Goal: Task Accomplishment & Management: Manage account settings

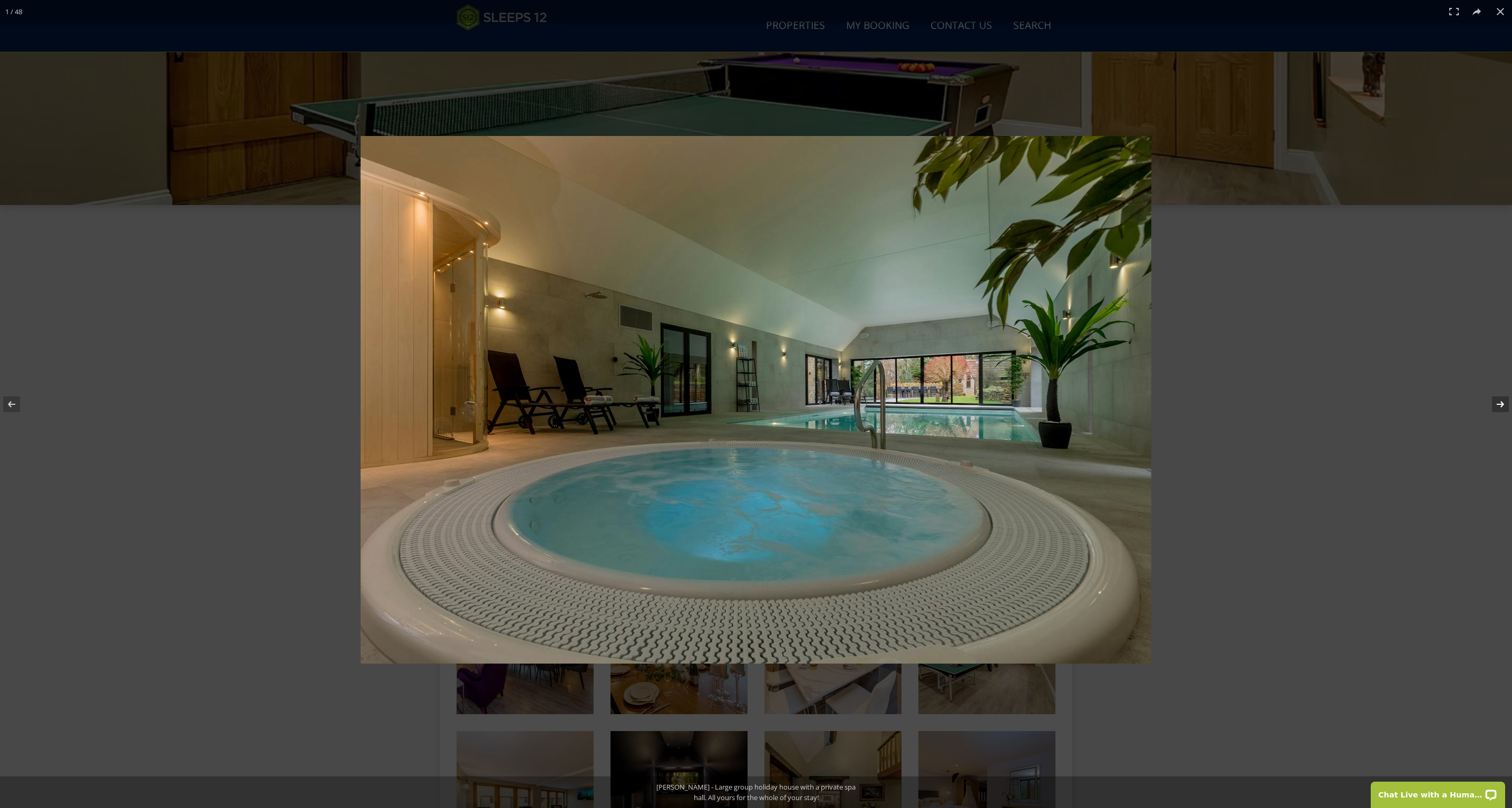
click at [1500, 402] on button at bounding box center [1494, 405] width 37 height 53
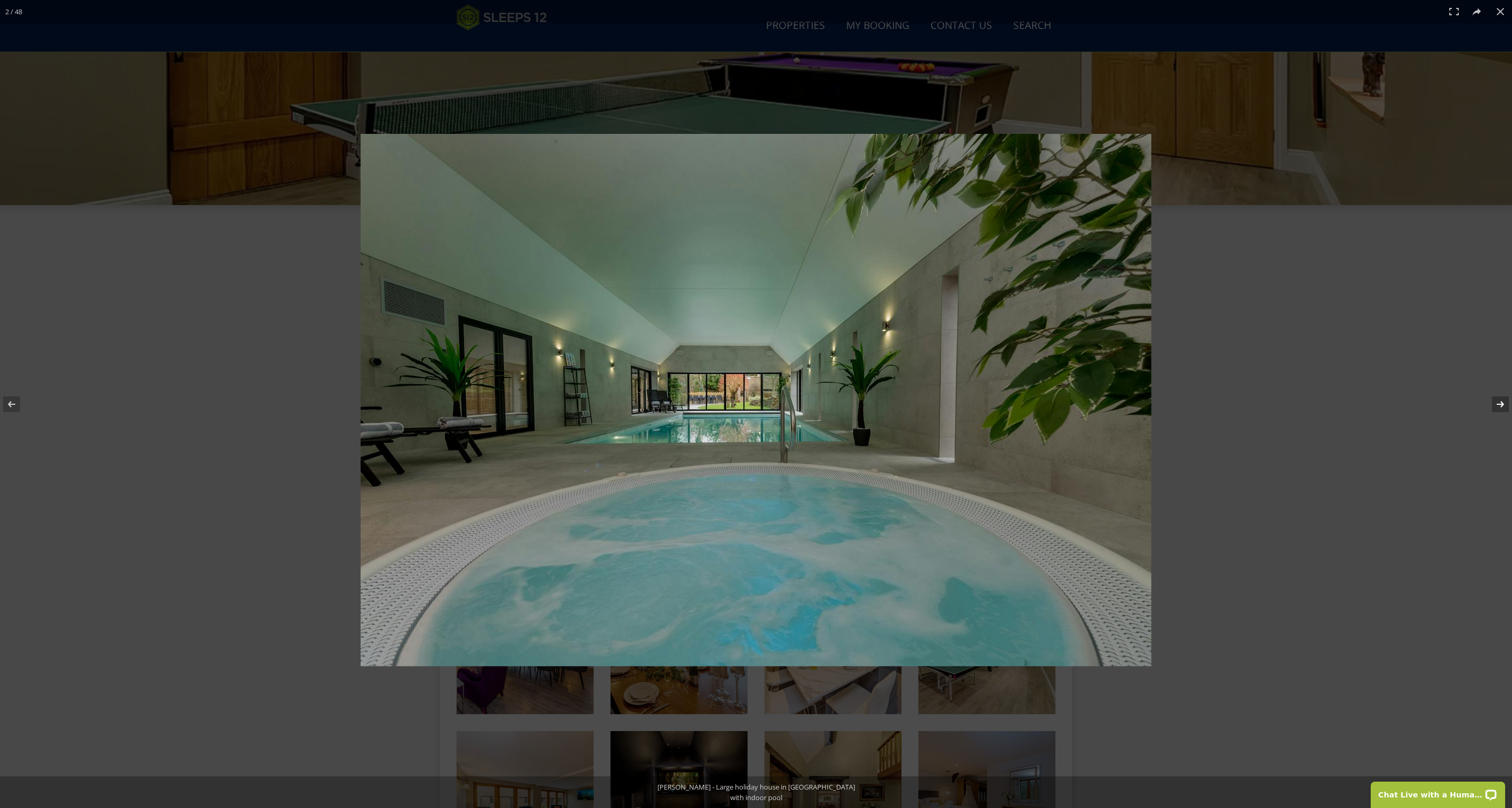
click at [1499, 401] on button at bounding box center [1494, 405] width 37 height 53
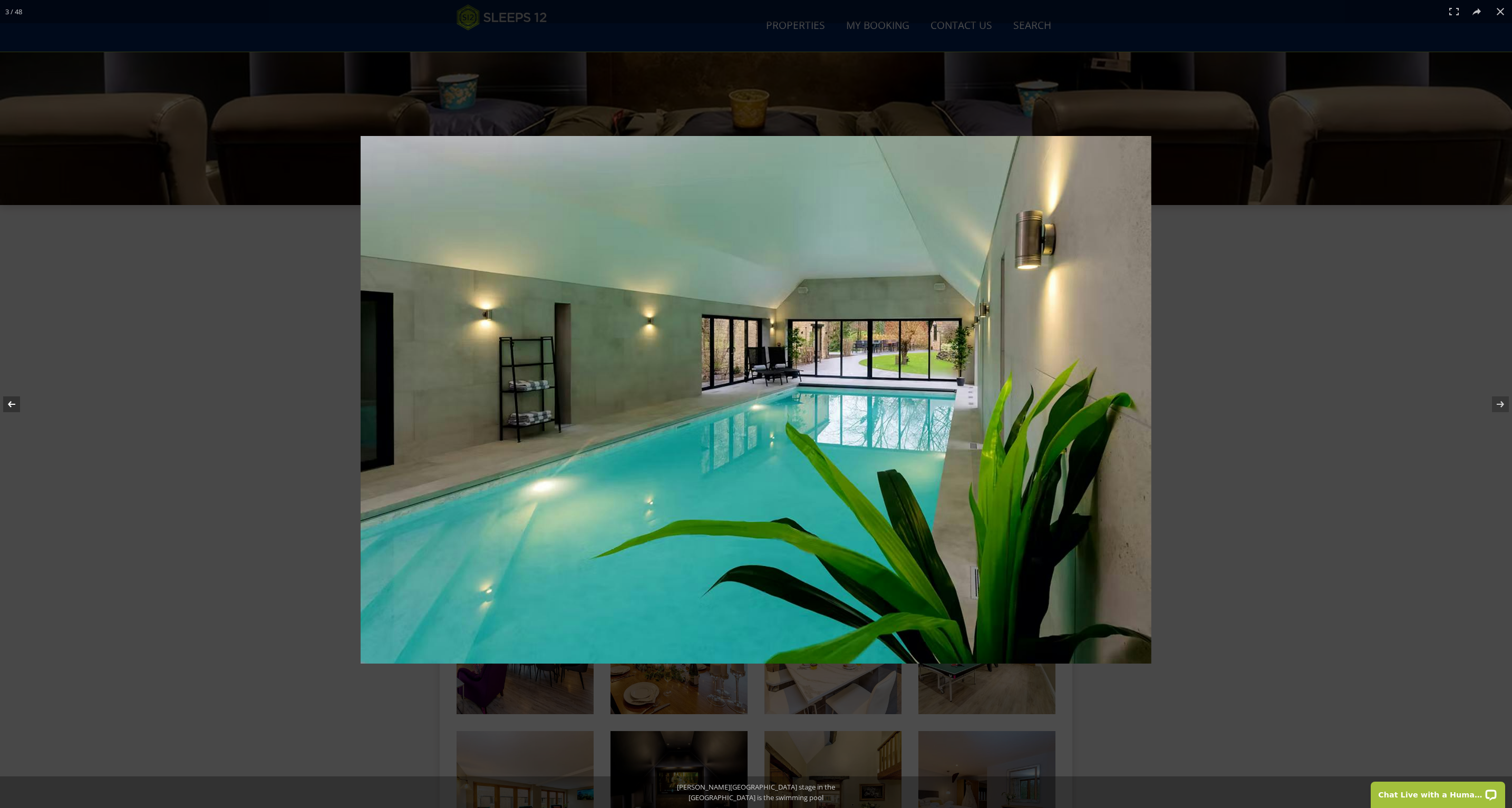
click at [18, 403] on button at bounding box center [18, 405] width 37 height 53
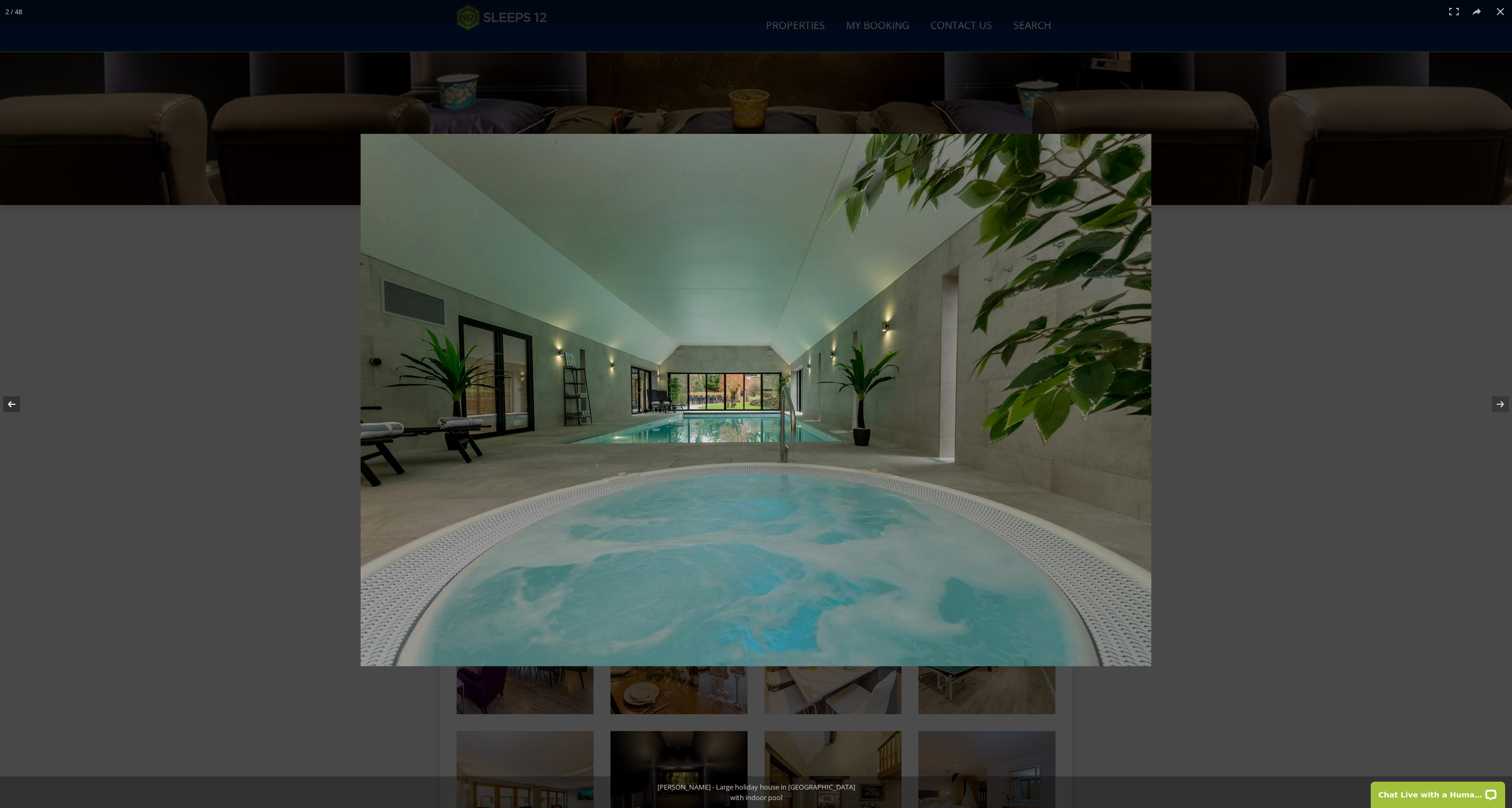
click at [18, 403] on button at bounding box center [18, 405] width 37 height 53
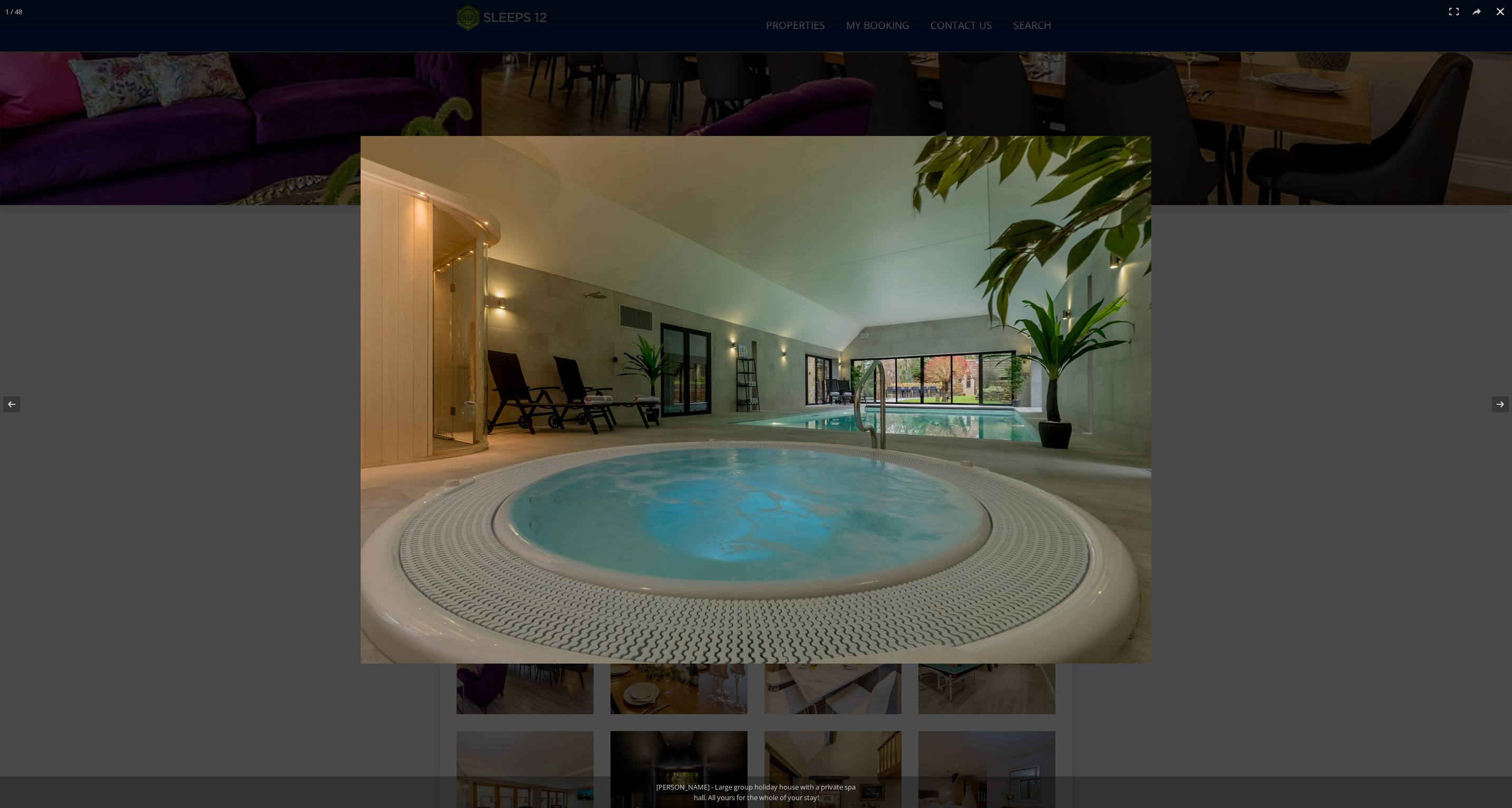
click at [290, 319] on div at bounding box center [756, 404] width 1512 height 808
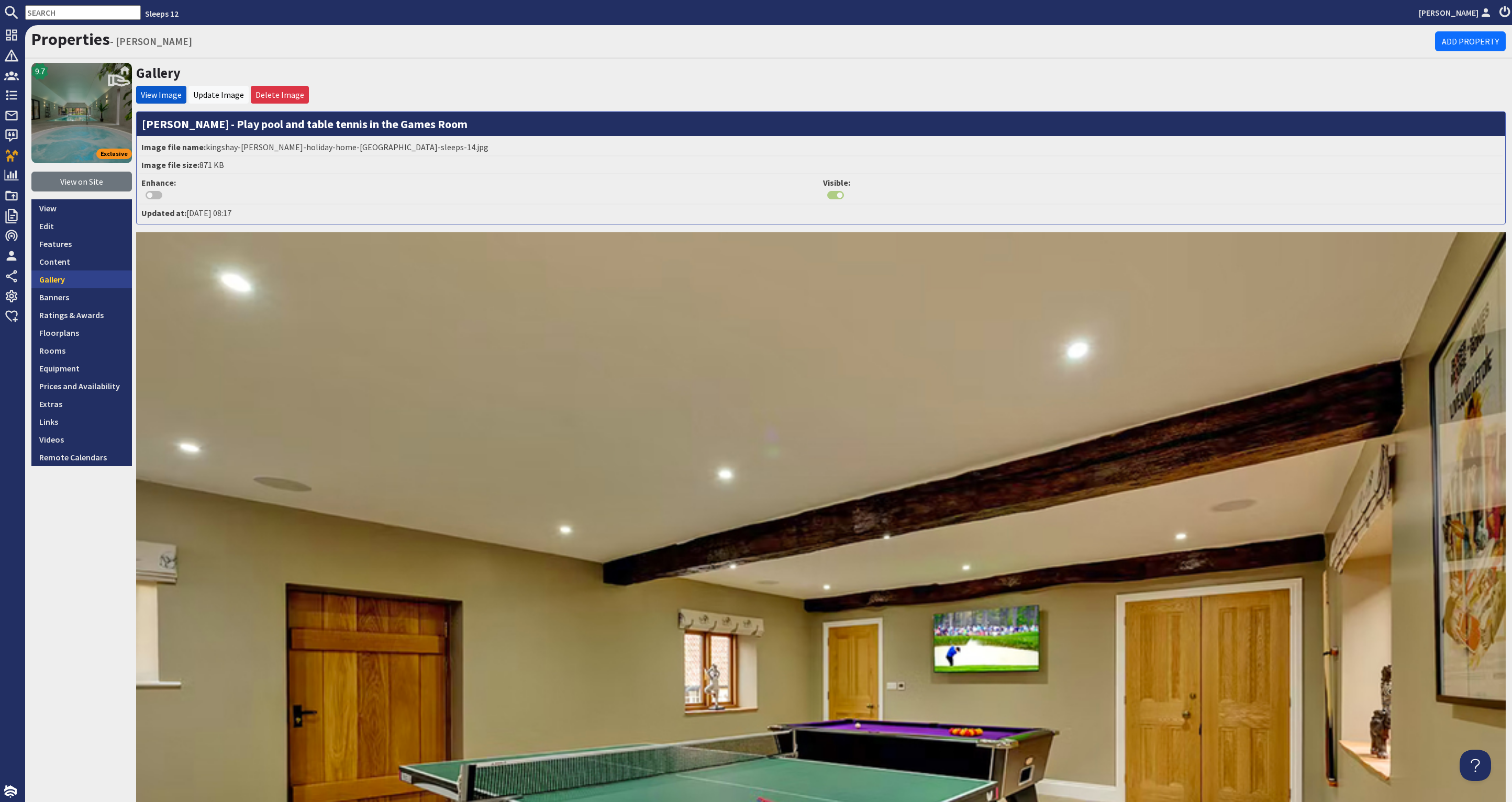
click at [71, 277] on link "Gallery" at bounding box center [82, 279] width 101 height 17
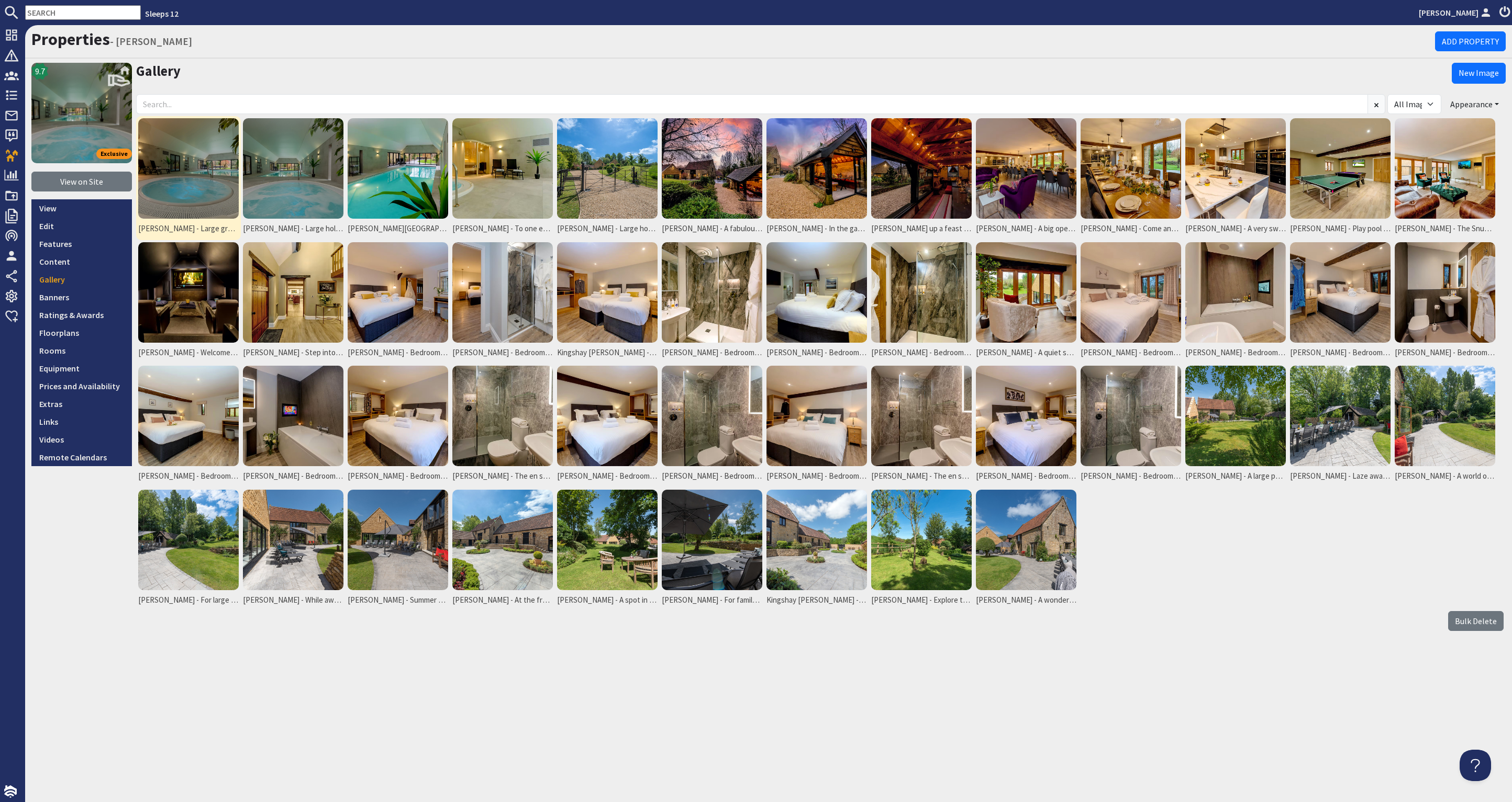
click at [187, 189] on img at bounding box center [188, 168] width 101 height 101
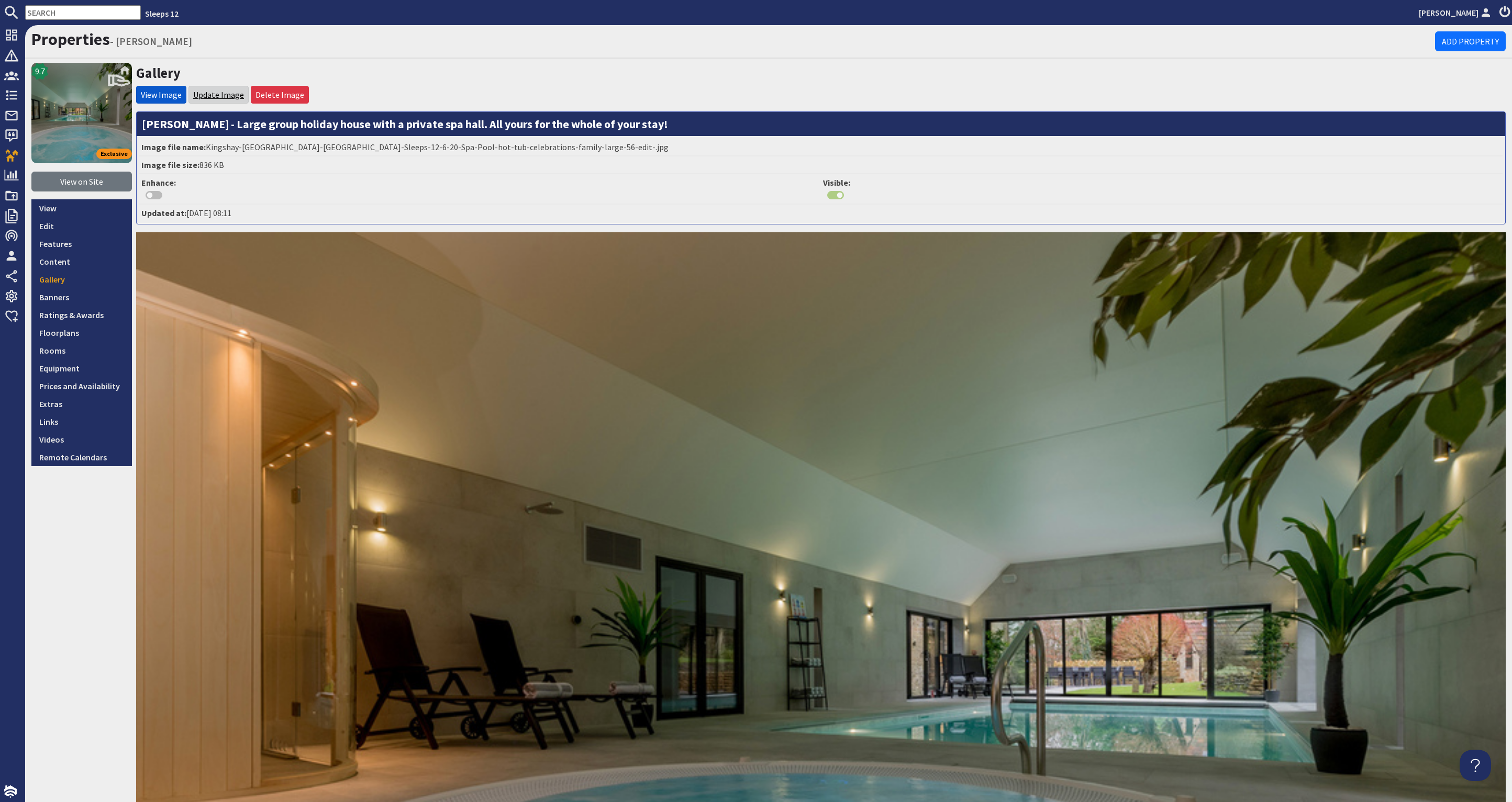
click at [228, 96] on link "Update Image" at bounding box center [219, 94] width 51 height 10
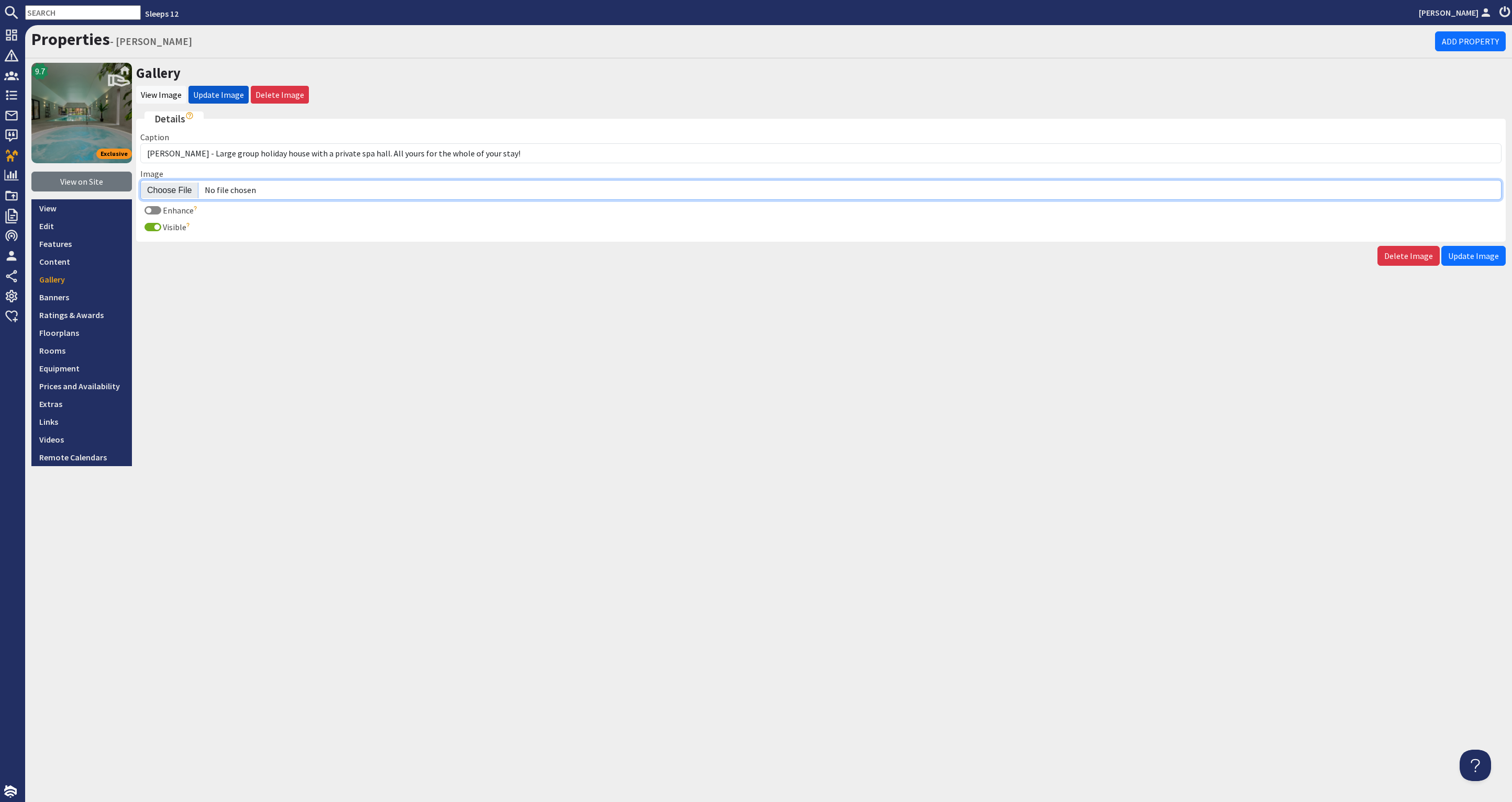
click at [170, 188] on input "Image" at bounding box center [821, 189] width 1361 height 20
type input "C:\fakepath\kingshay-barton-large-holiday-home-group-accommodation-sleeps12.jpg"
click at [1486, 254] on span "Update Image" at bounding box center [1474, 255] width 51 height 10
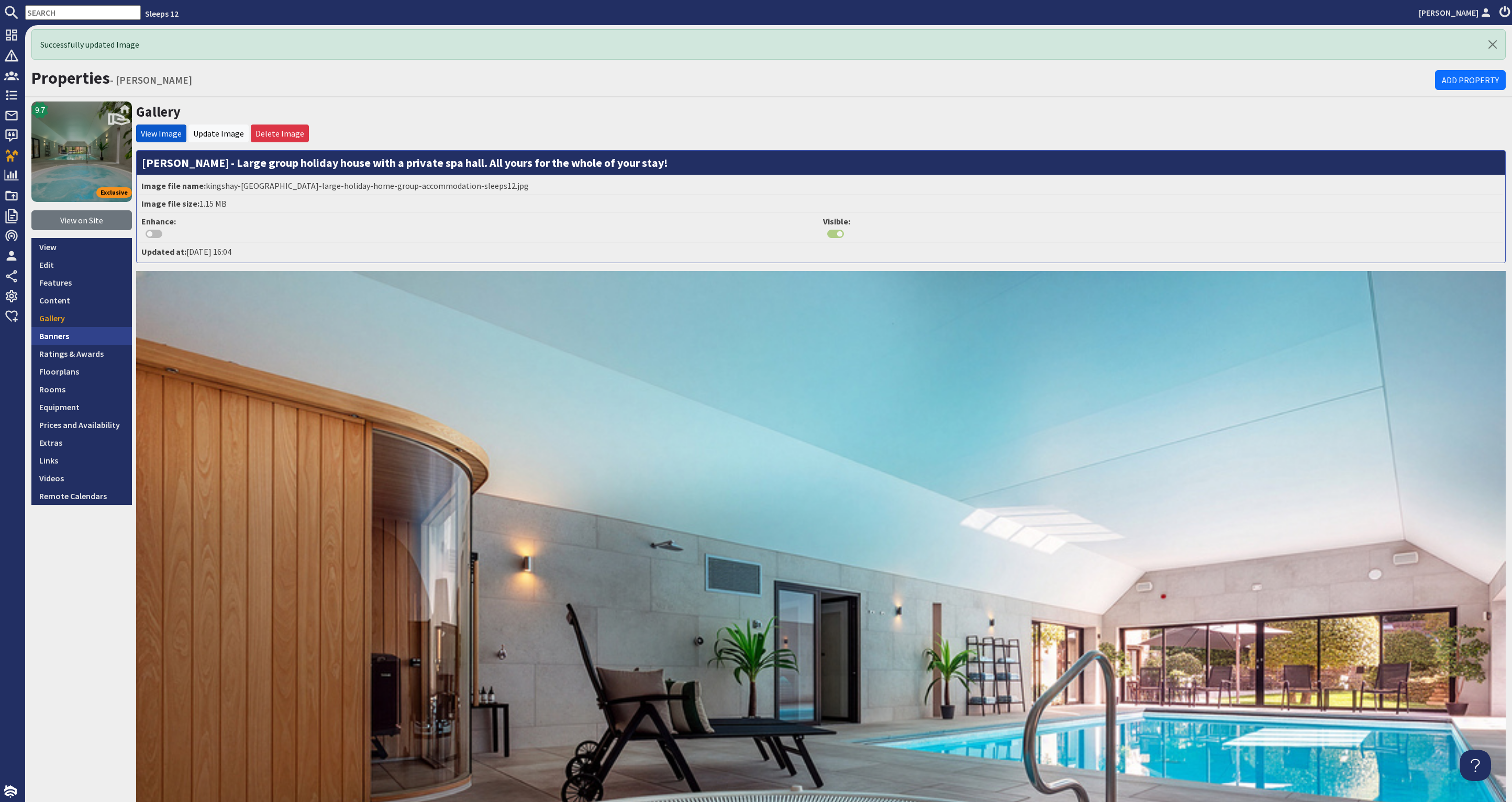
click at [75, 336] on link "Banners" at bounding box center [82, 336] width 101 height 17
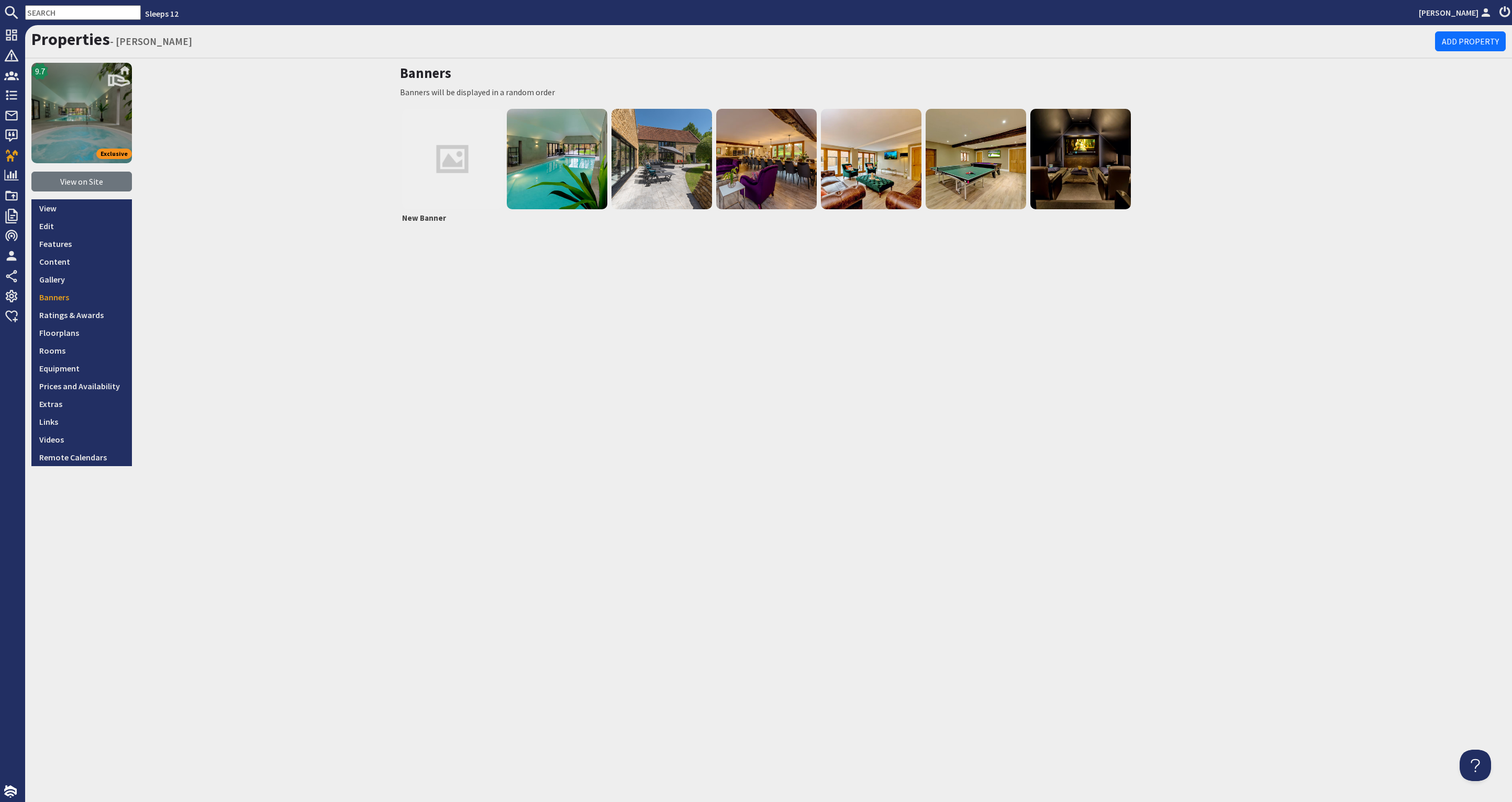
click at [90, 113] on img at bounding box center [82, 113] width 101 height 101
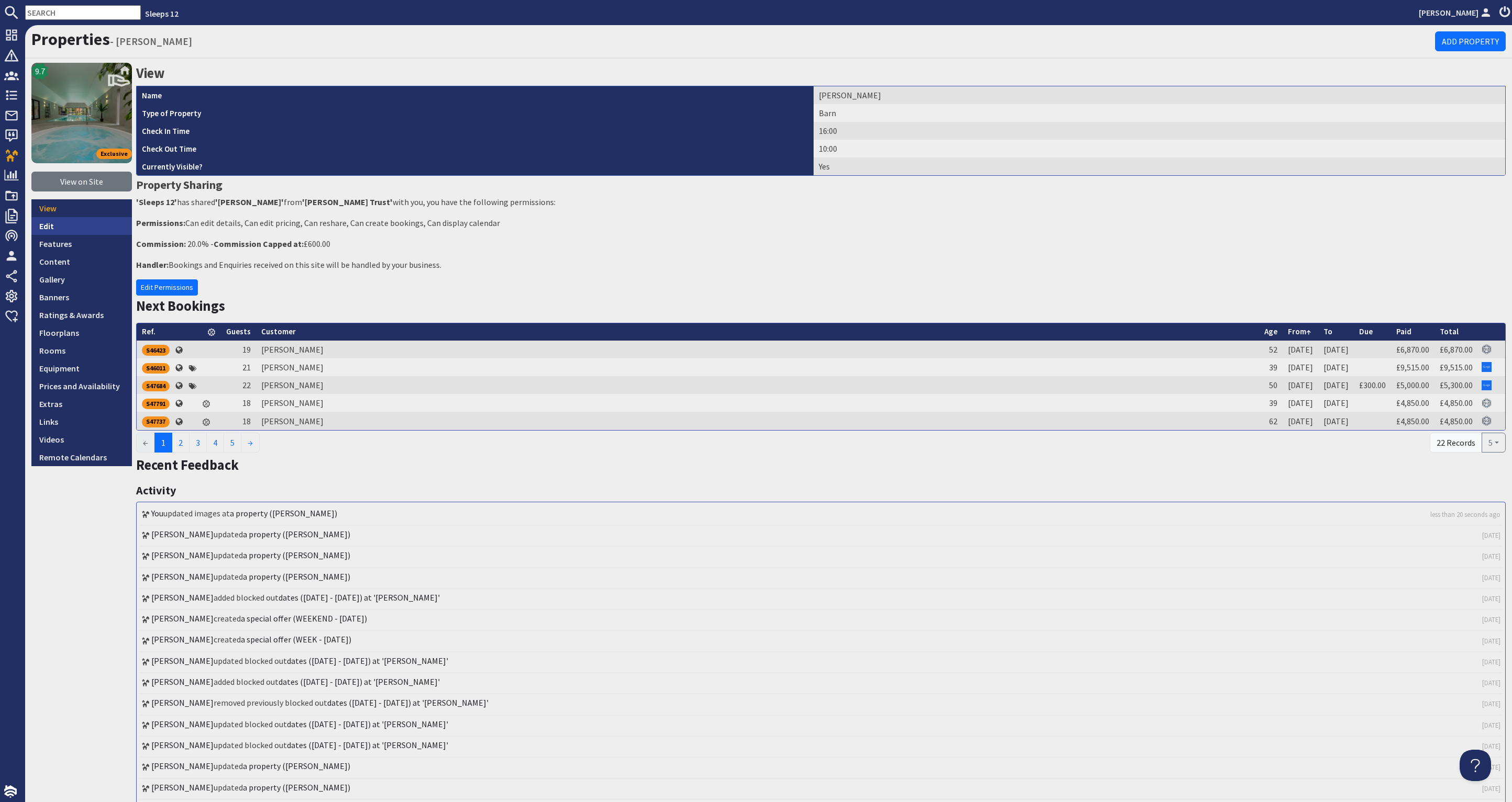
click at [71, 217] on link "Edit" at bounding box center [82, 226] width 101 height 17
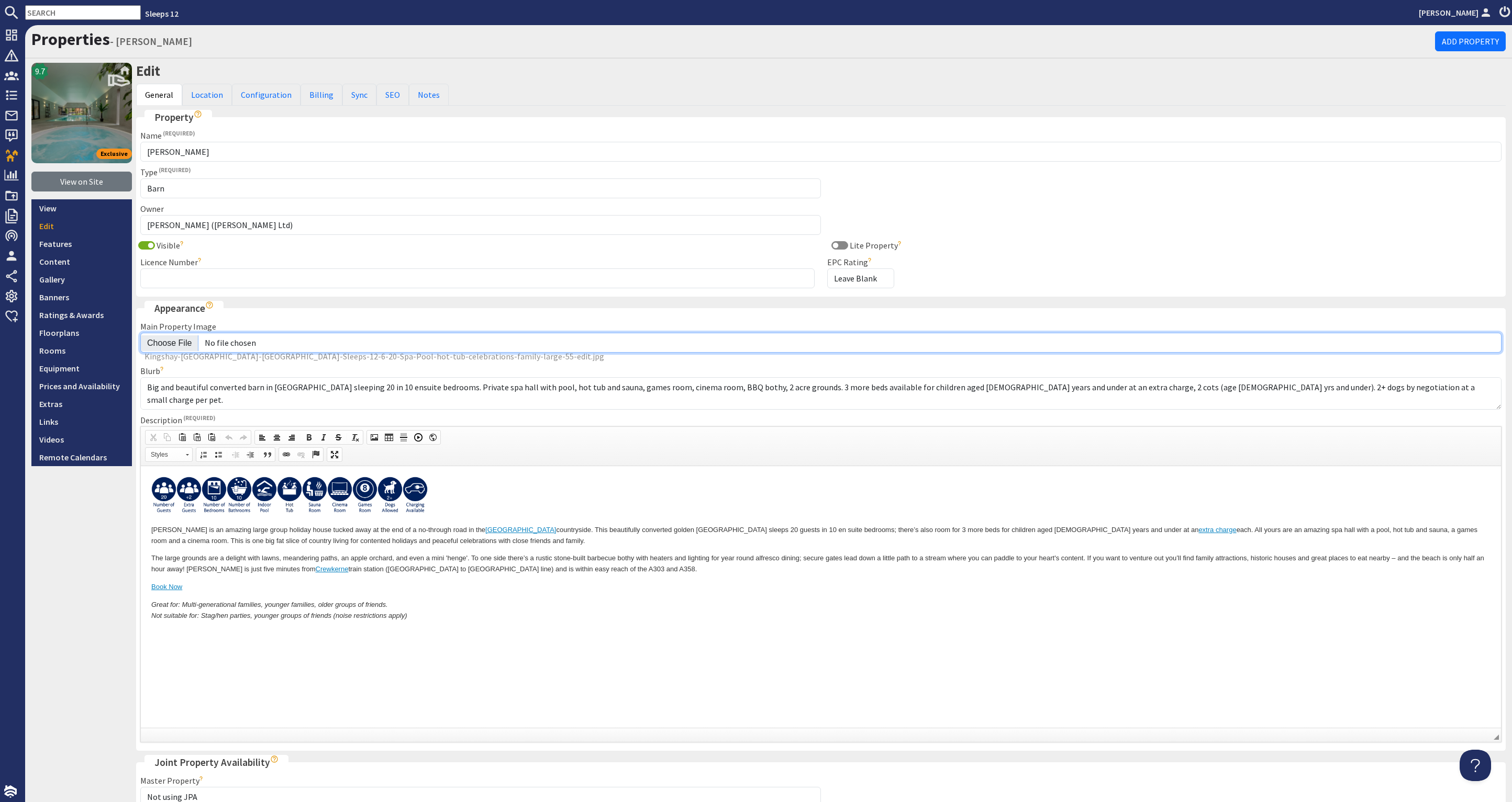
click at [176, 337] on input "Main Property Image" at bounding box center [821, 342] width 1361 height 20
type input "C:\fakepath\kingshay-barton-large-holiday-home-group-accommodation-sleeps12.jpg"
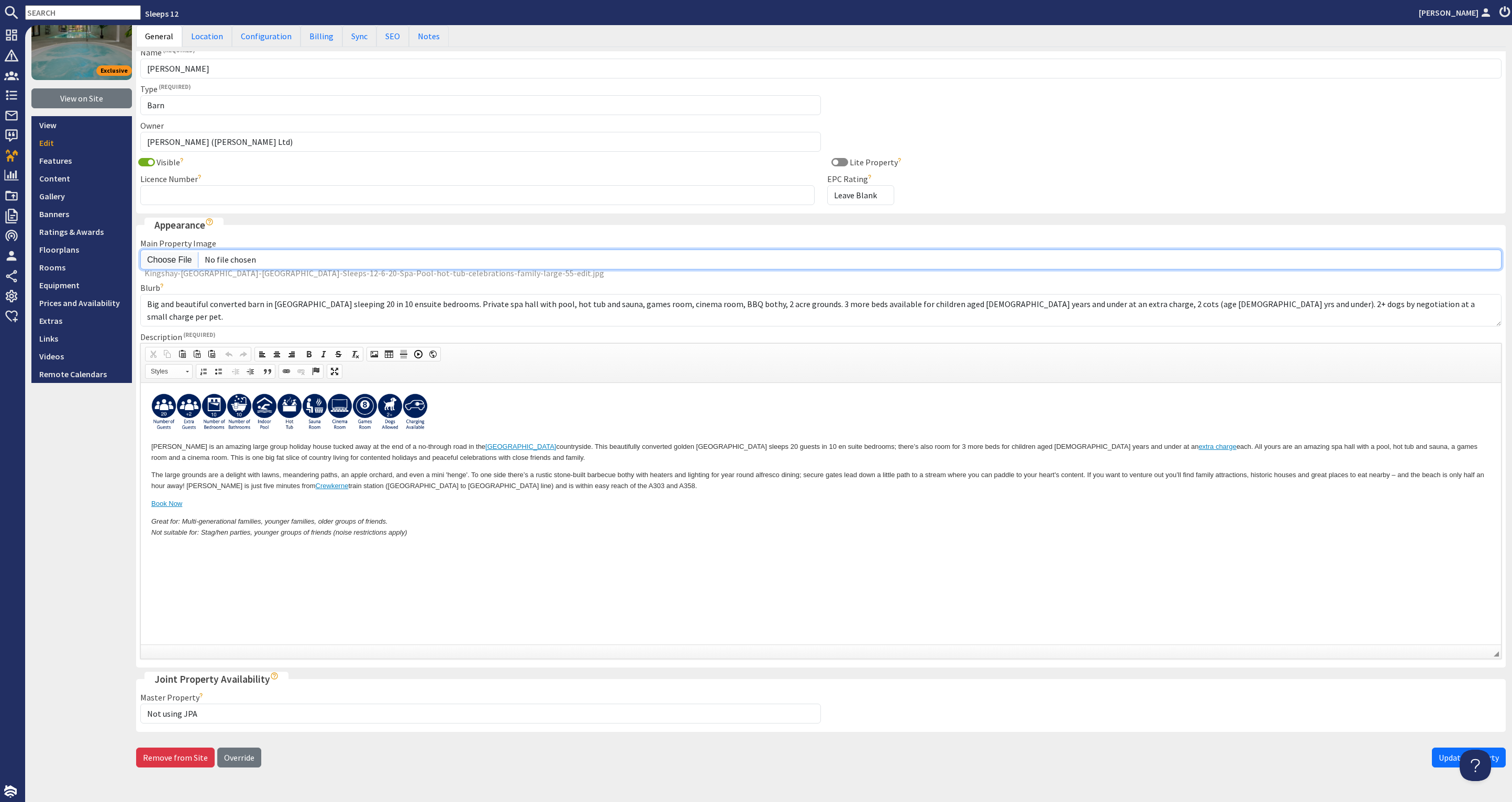
scroll to position [101, 0]
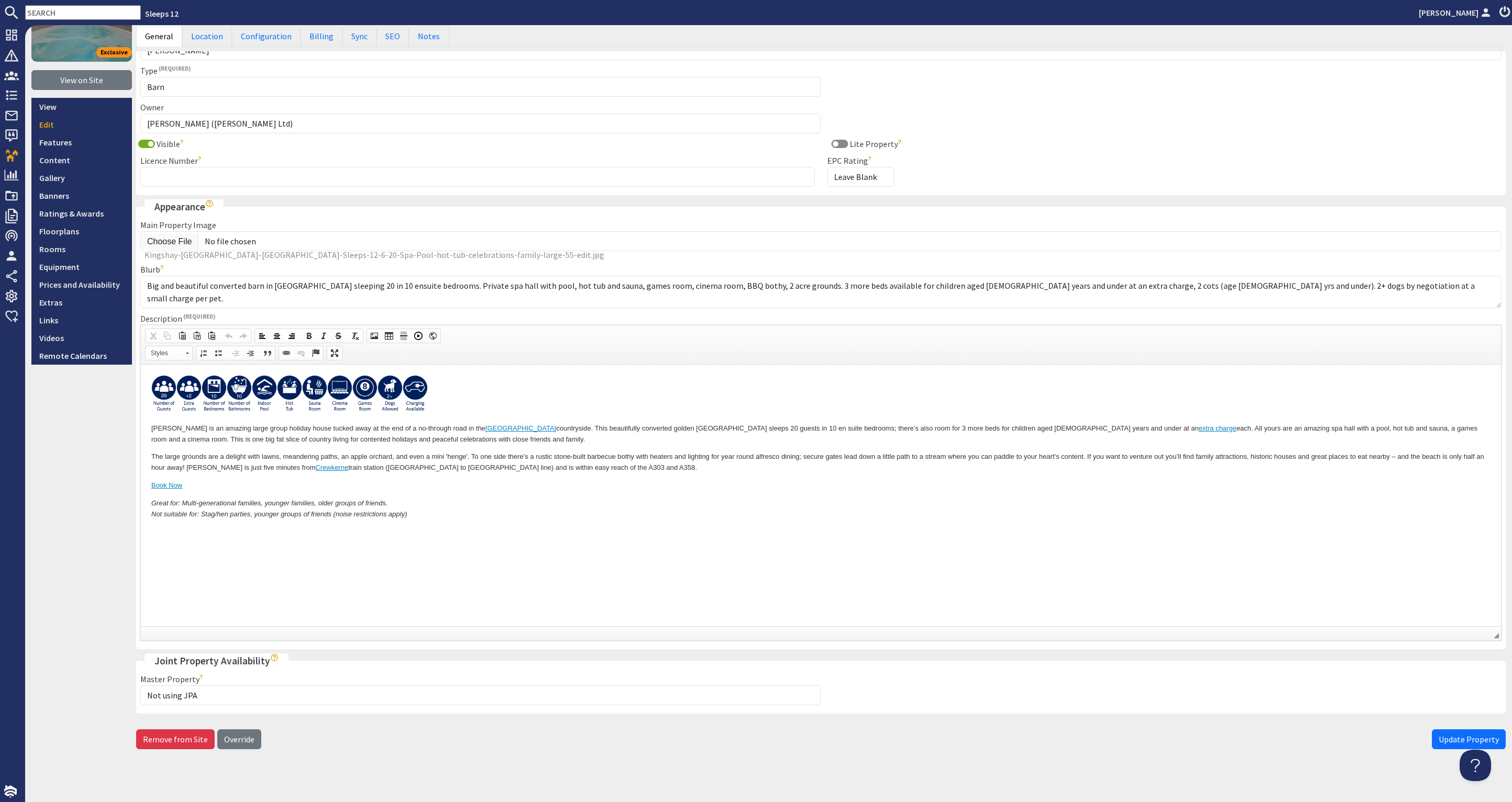
click at [1439, 735] on span "Update Property" at bounding box center [1469, 739] width 60 height 10
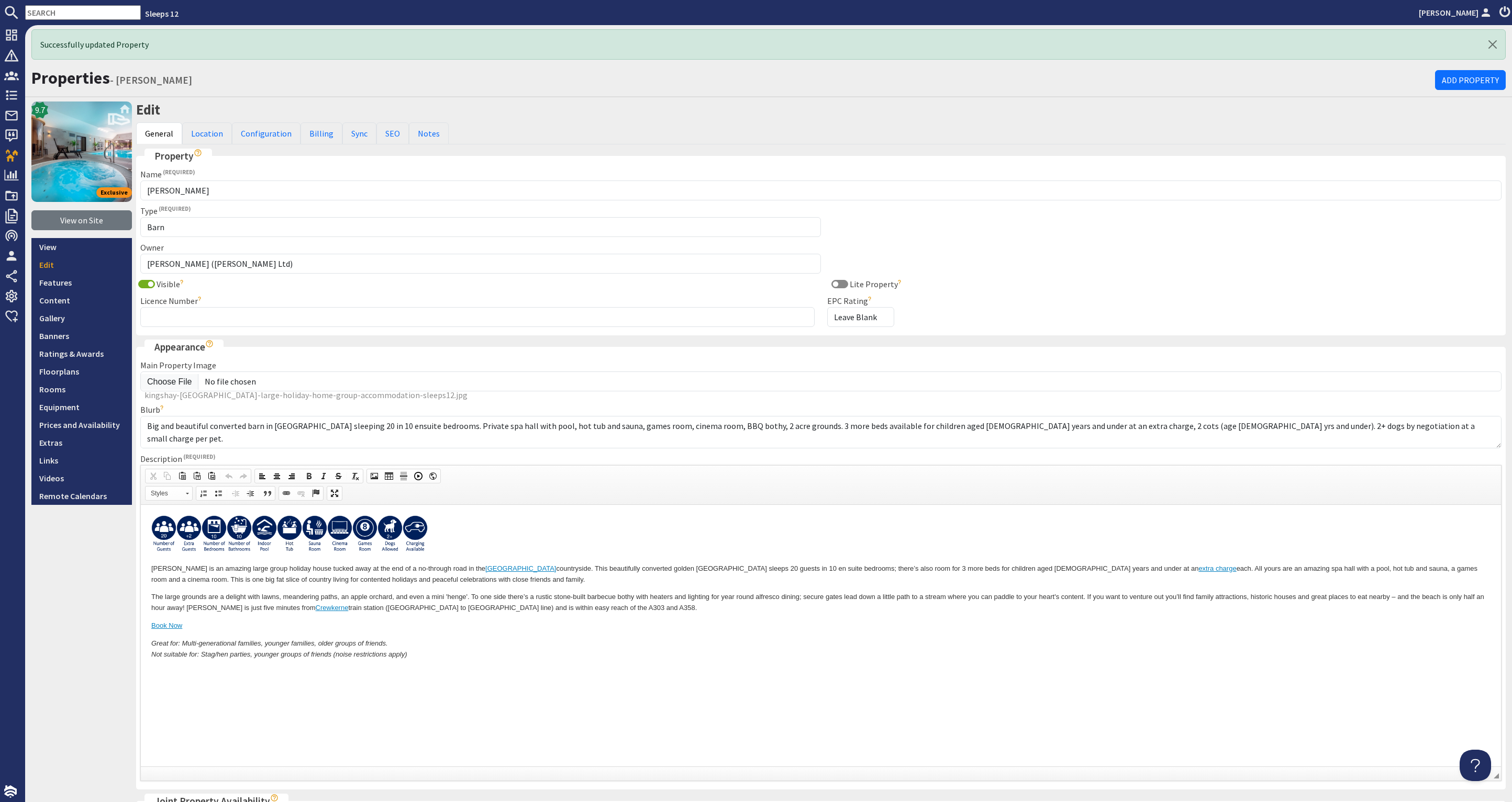
scroll to position [0, 0]
click at [82, 336] on link "Banners" at bounding box center [82, 336] width 101 height 17
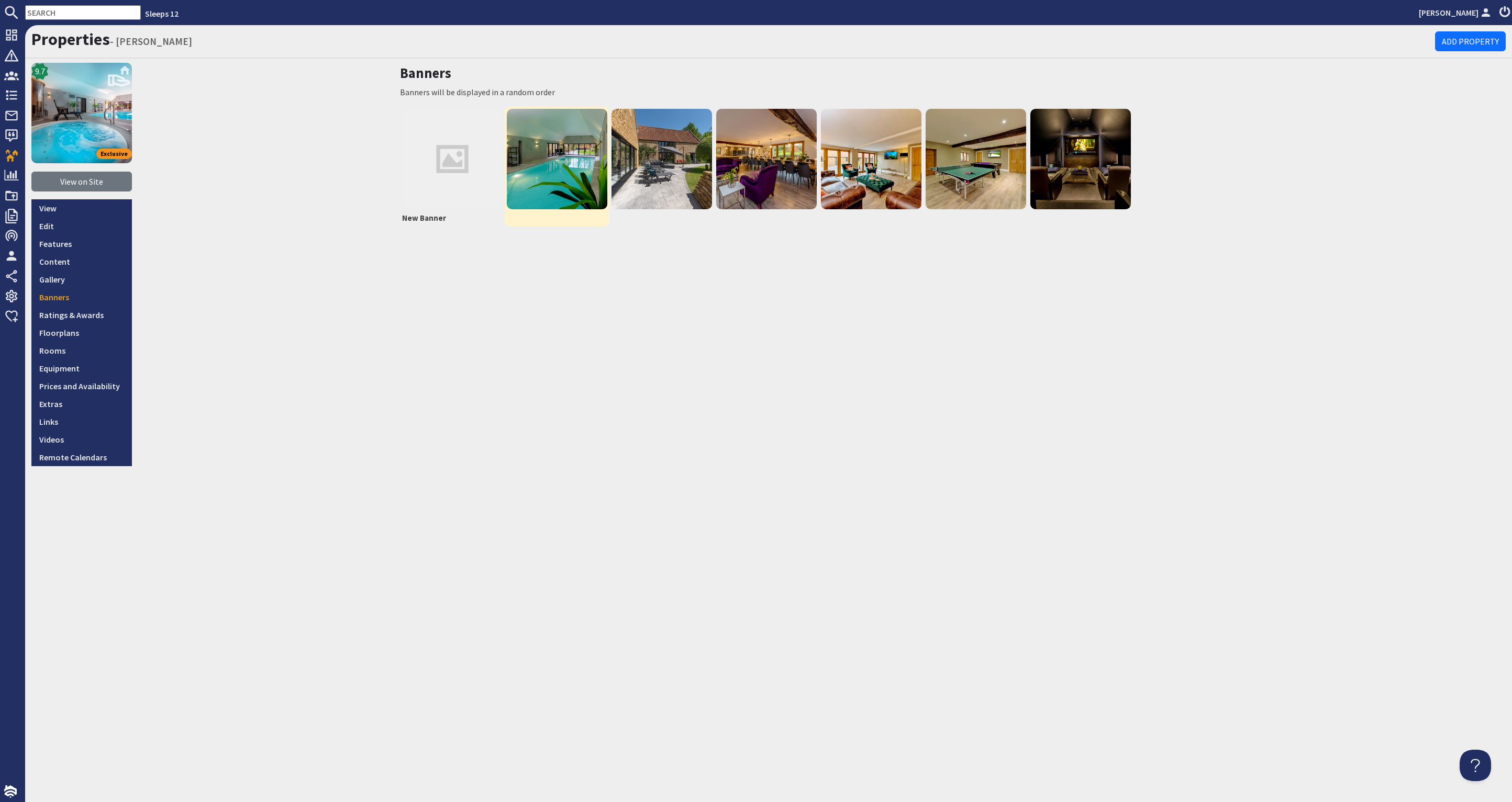
click at [557, 153] on img at bounding box center [557, 158] width 101 height 101
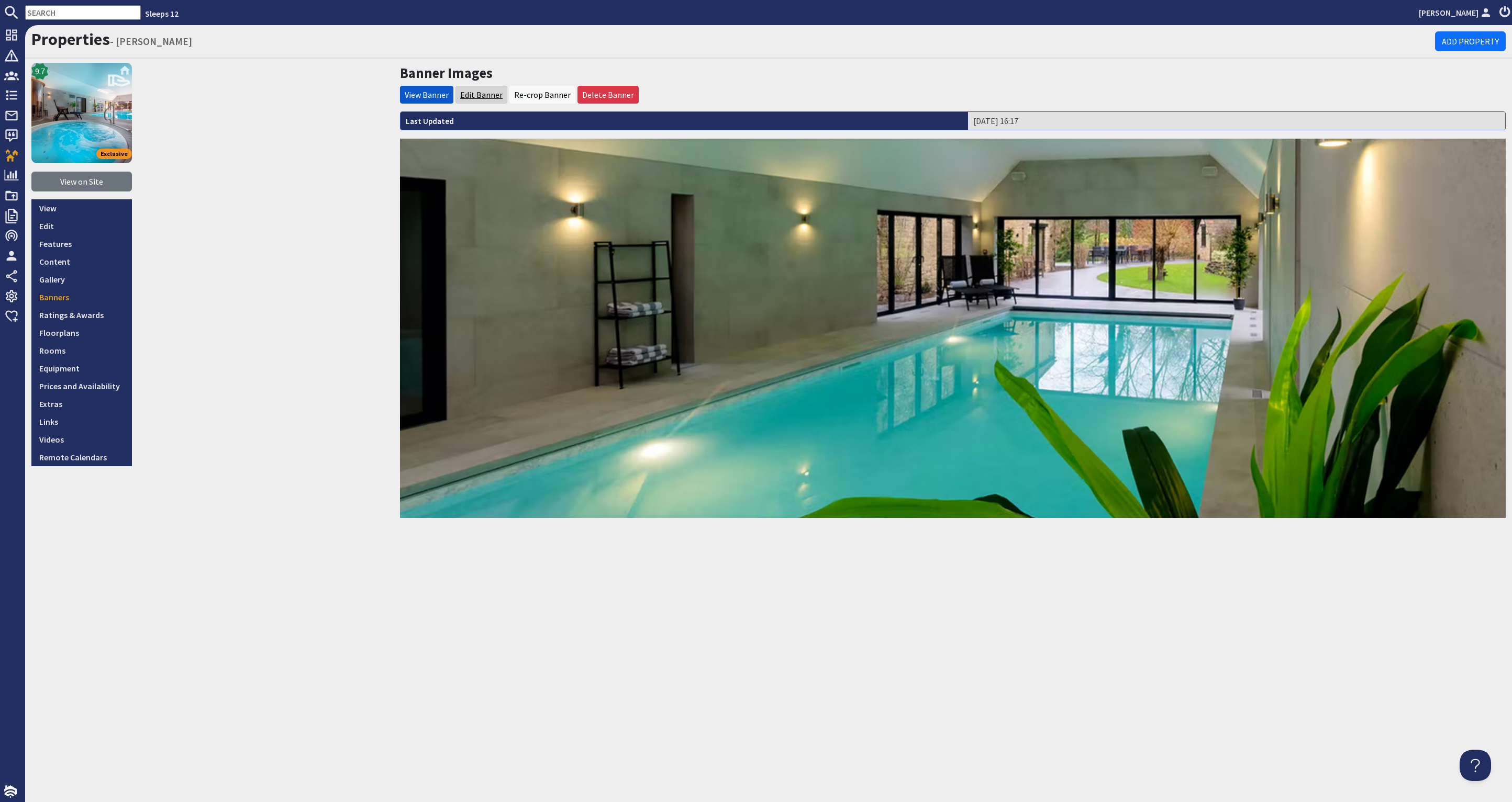
click at [477, 97] on link "Edit Banner" at bounding box center [481, 94] width 42 height 10
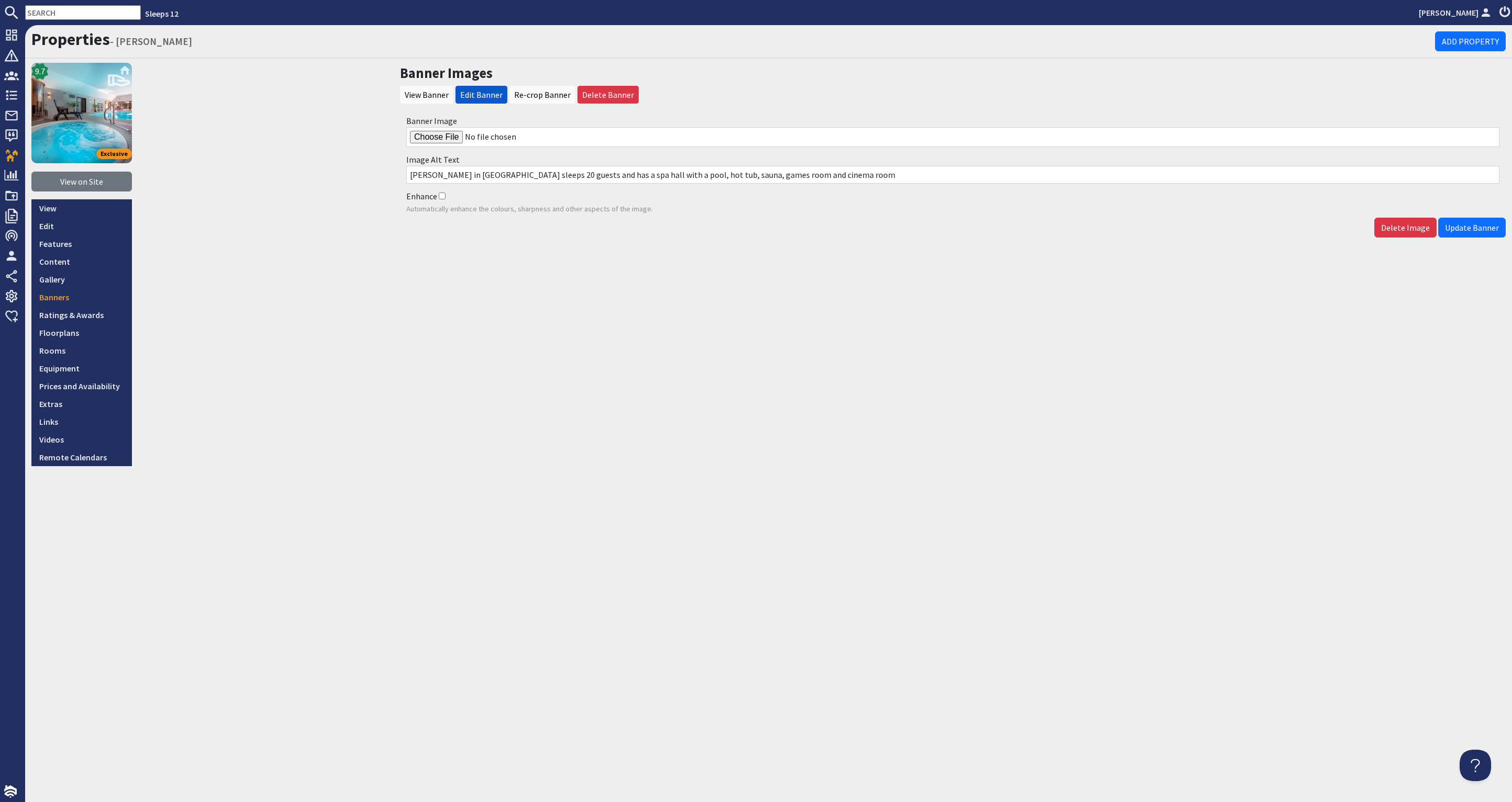
click at [431, 139] on input "Banner Image" at bounding box center [952, 136] width 1093 height 20
type input "C:\fakepath\kingshay-barton-large-holiday-home-group-accommodation-sleeps12.jpg"
click at [1464, 220] on button "Update Banner" at bounding box center [1472, 227] width 67 height 20
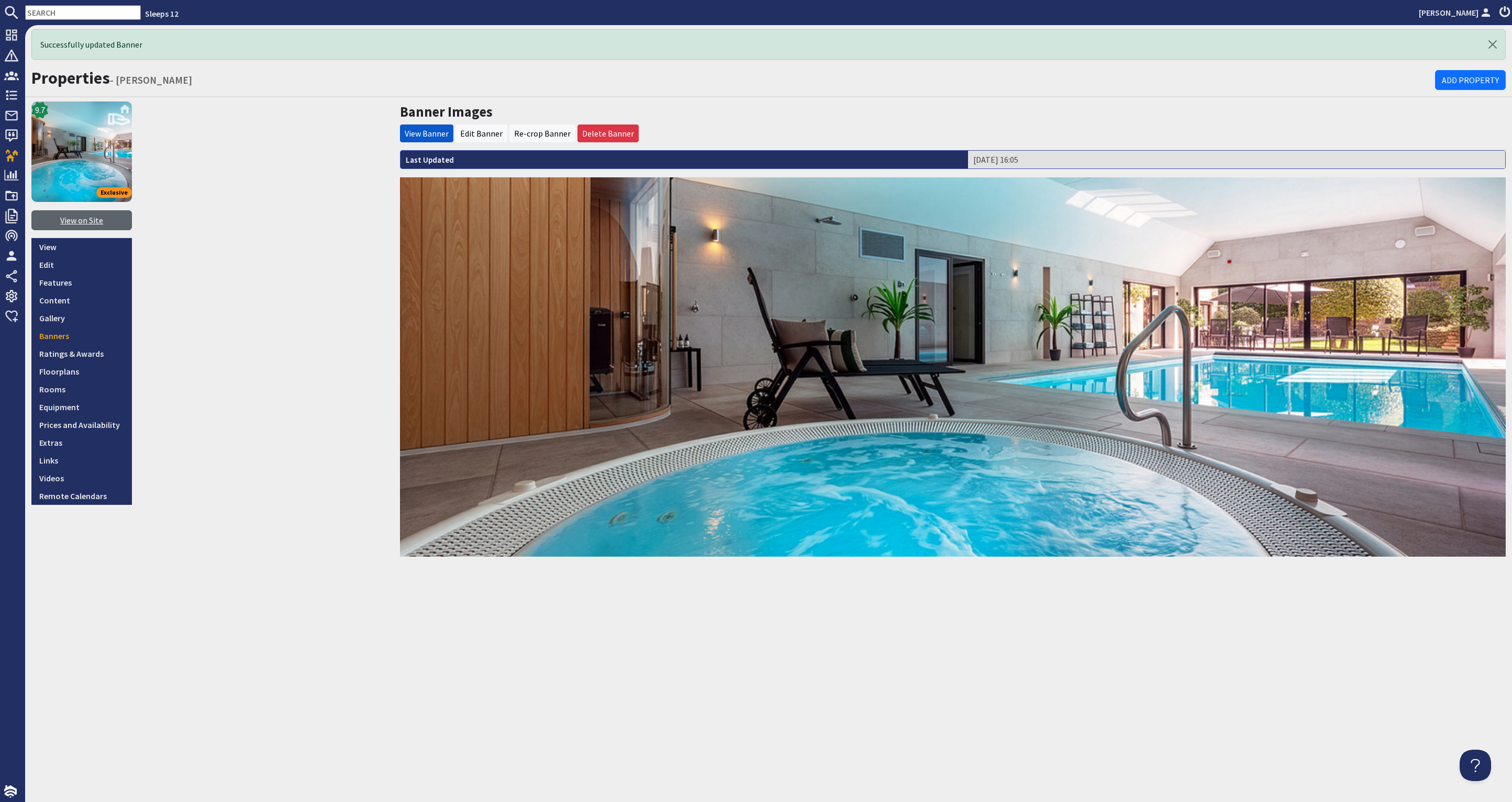
click at [71, 220] on link "View on Site" at bounding box center [82, 220] width 101 height 20
click at [69, 320] on link "Gallery" at bounding box center [82, 318] width 101 height 17
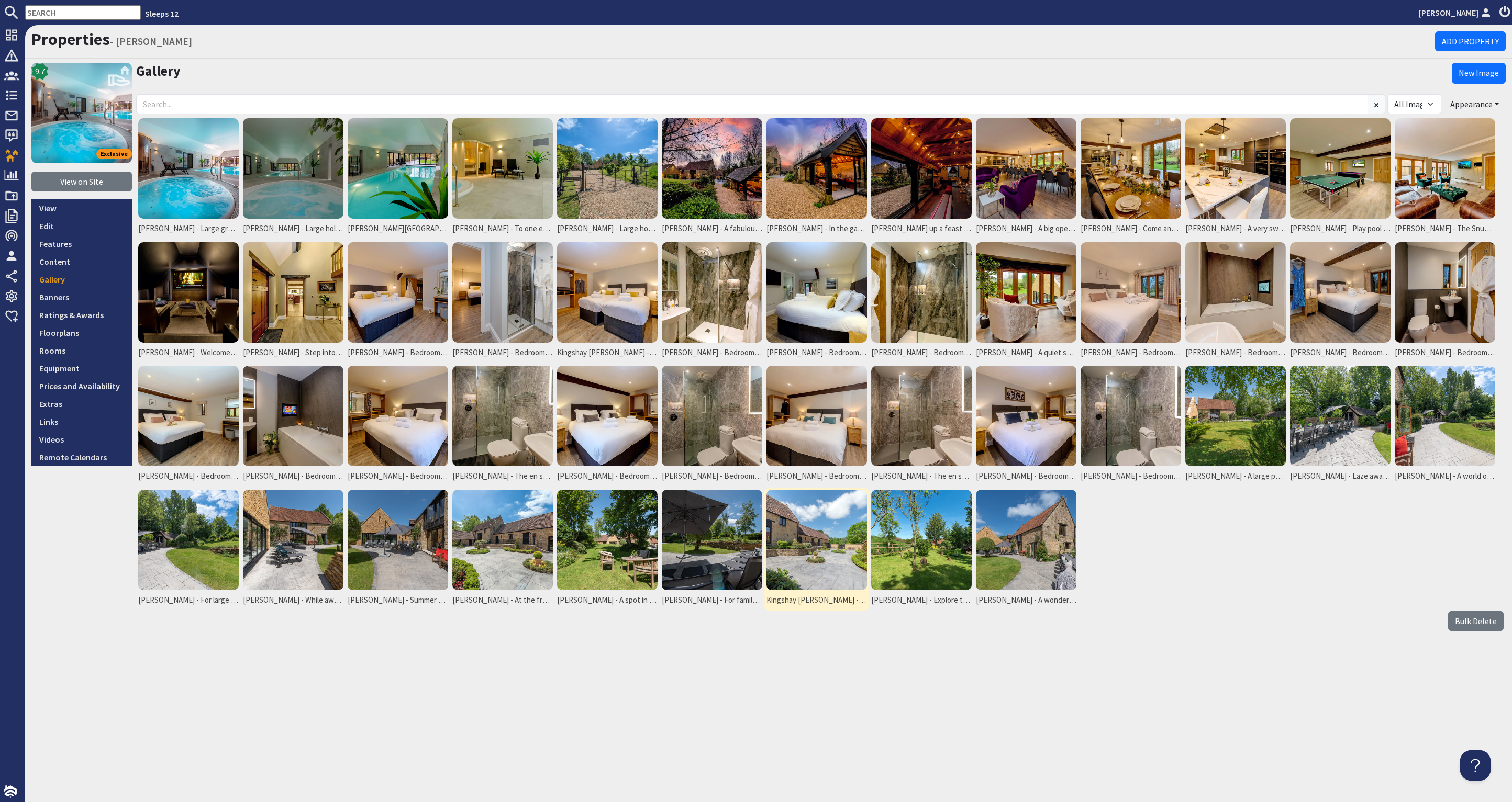
click at [794, 542] on img at bounding box center [817, 540] width 101 height 101
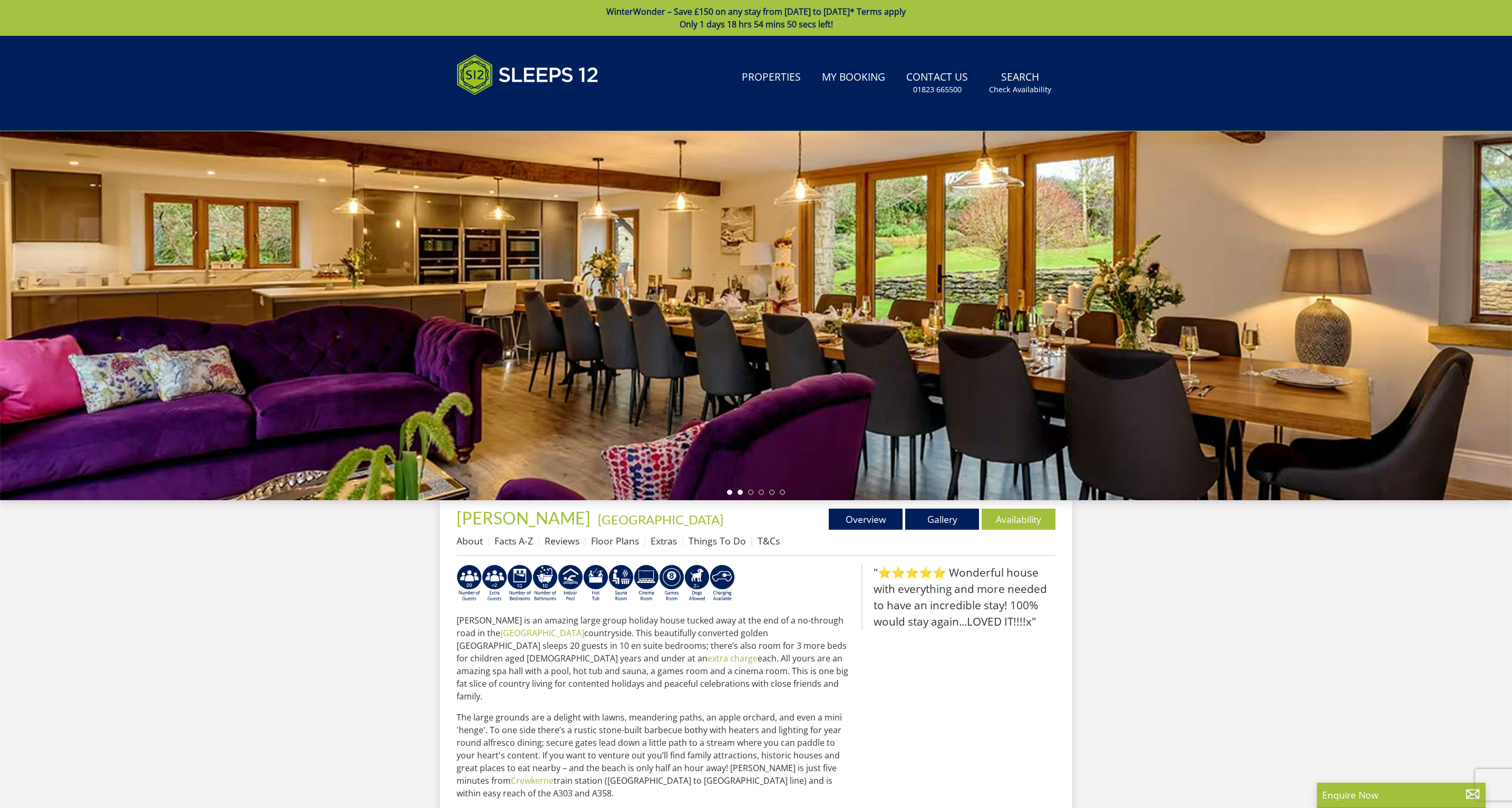
click at [740, 494] on li at bounding box center [740, 493] width 6 height 6
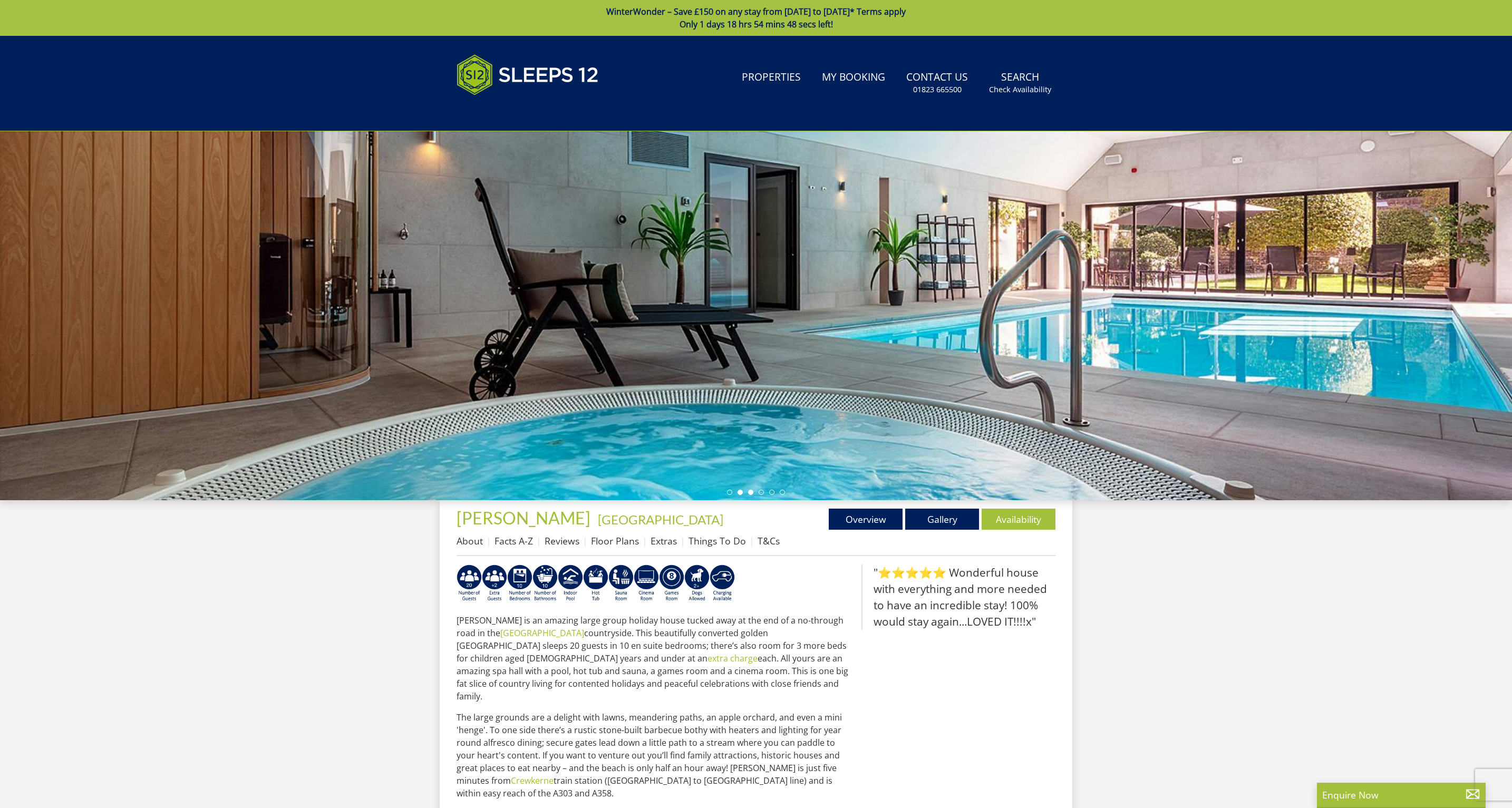
click at [749, 493] on li at bounding box center [750, 493] width 6 height 6
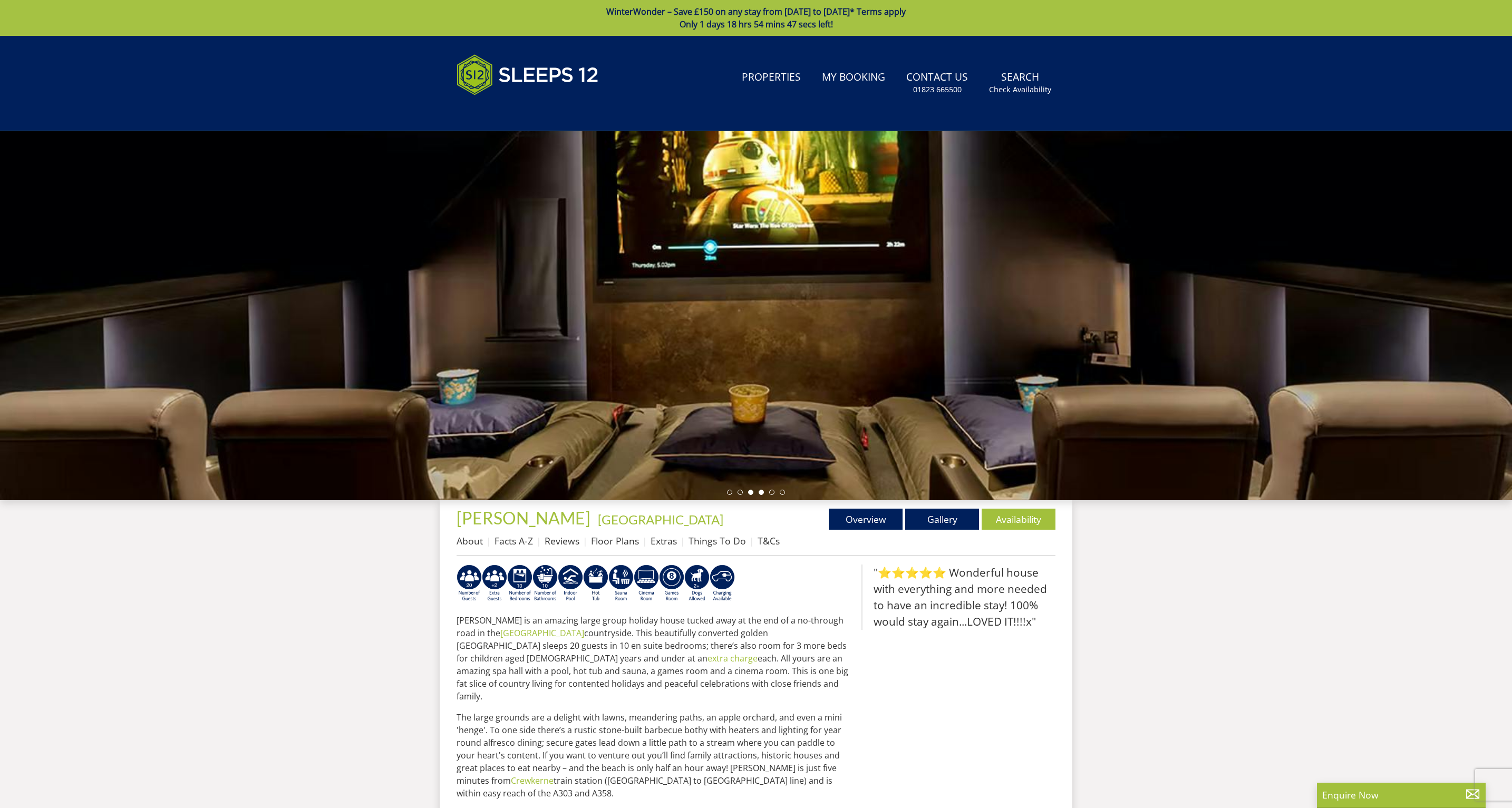
click at [763, 493] on li at bounding box center [761, 493] width 6 height 6
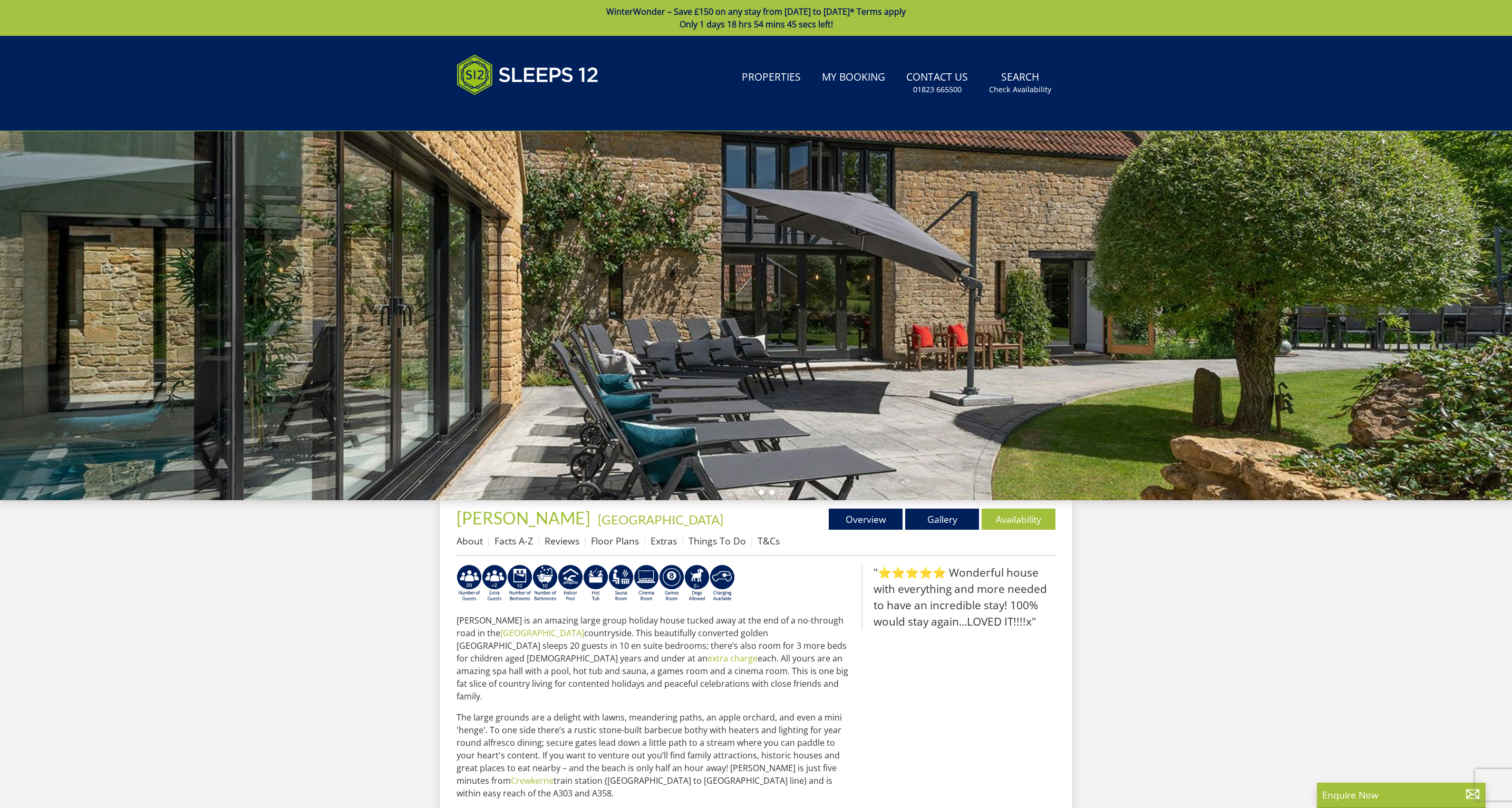
click at [772, 492] on li at bounding box center [772, 493] width 6 height 6
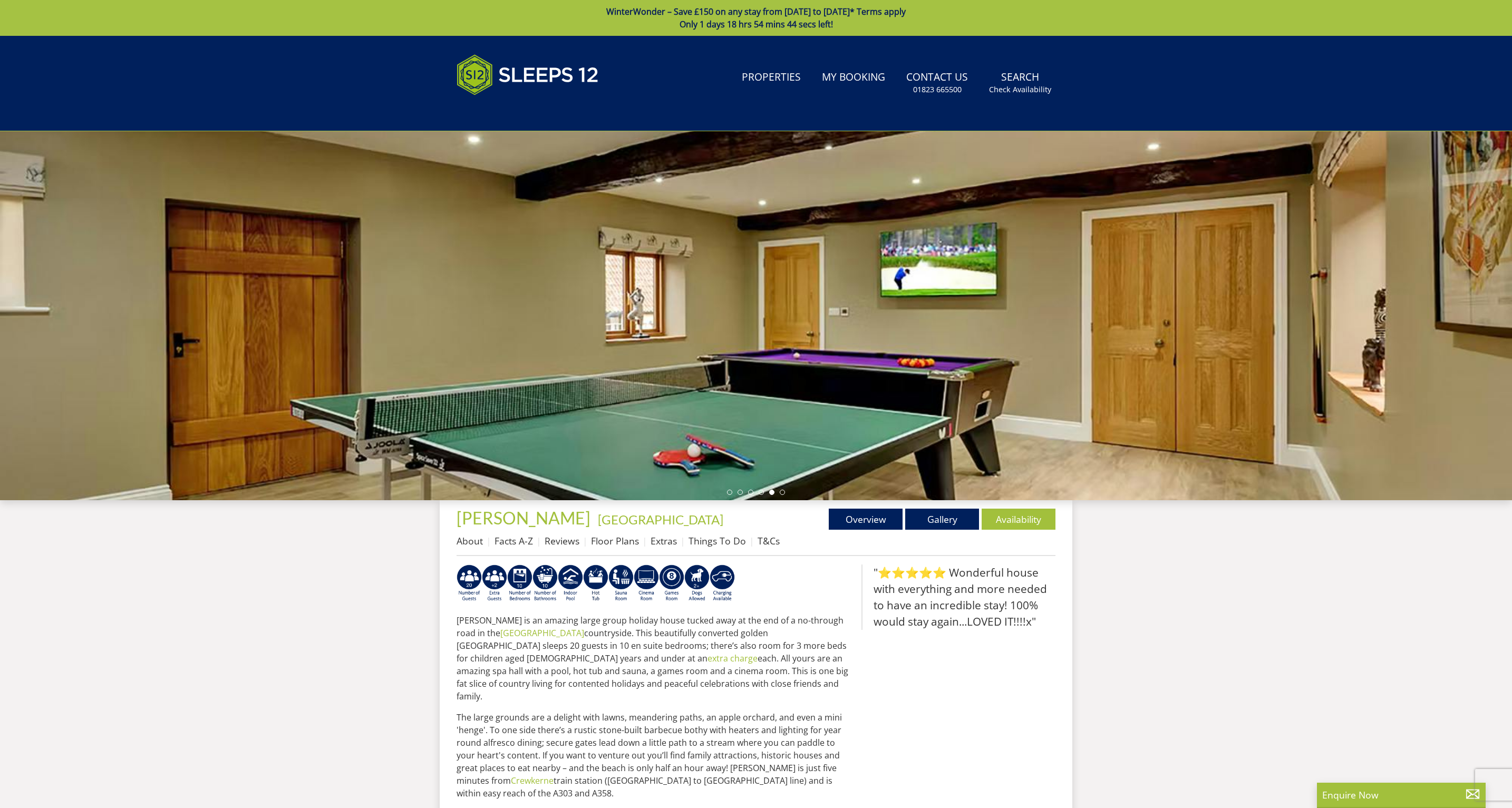
click at [785, 491] on ul at bounding box center [756, 493] width 58 height 6
click at [730, 493] on li at bounding box center [730, 493] width 6 height 6
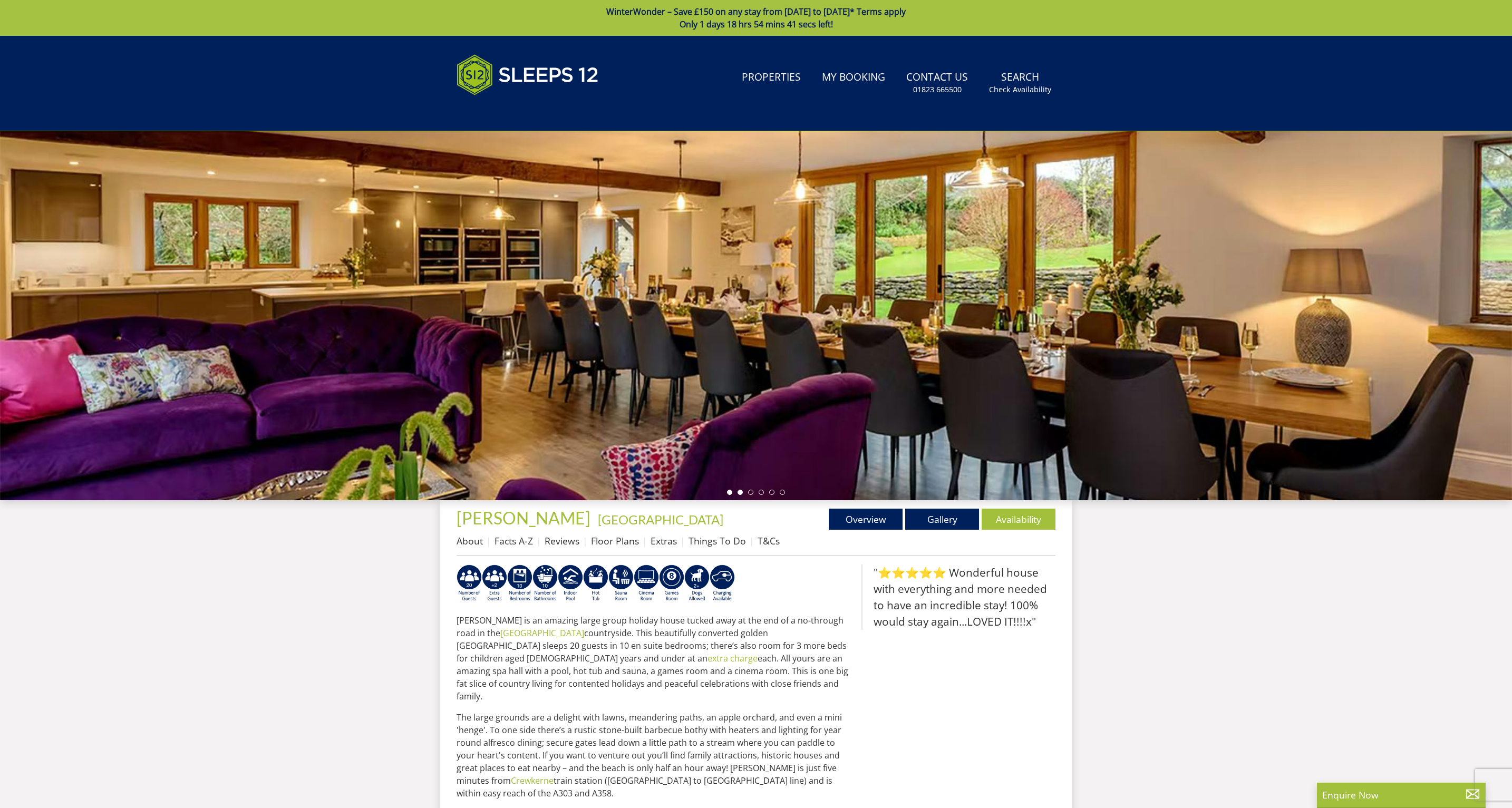
click at [742, 493] on li at bounding box center [740, 493] width 6 height 6
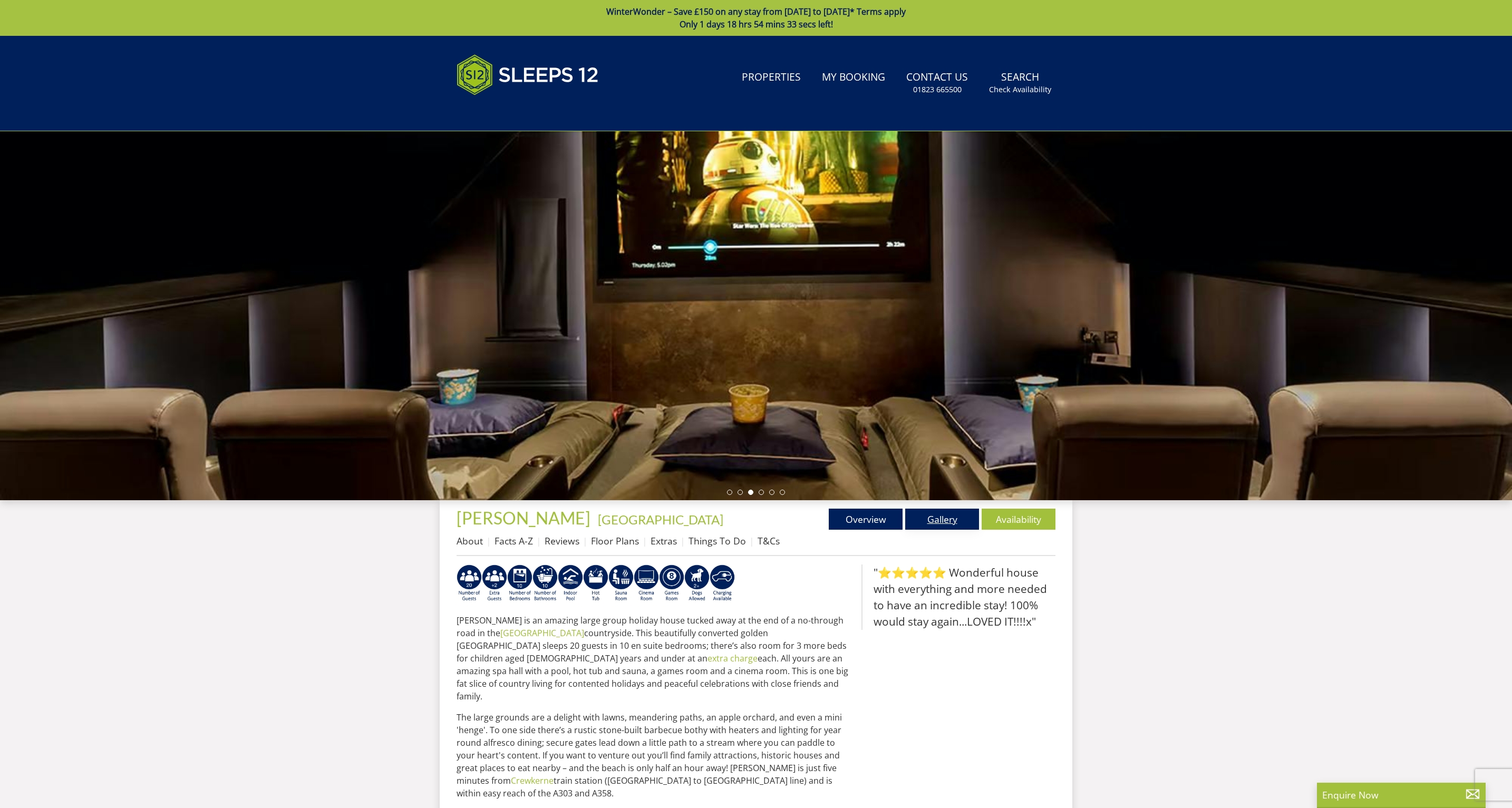
click at [954, 521] on link "Gallery" at bounding box center [942, 519] width 73 height 21
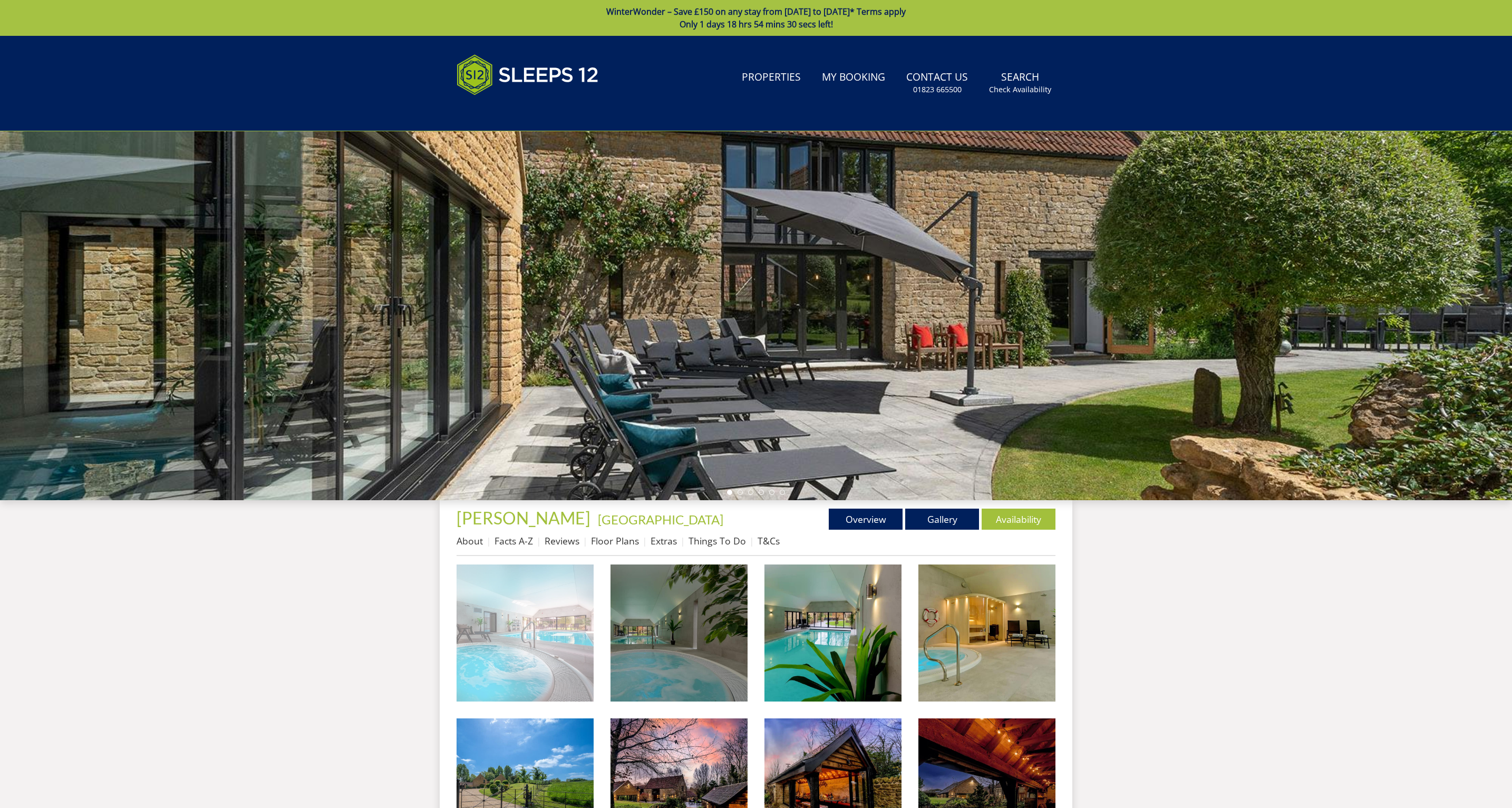
click at [542, 648] on img at bounding box center [525, 633] width 137 height 137
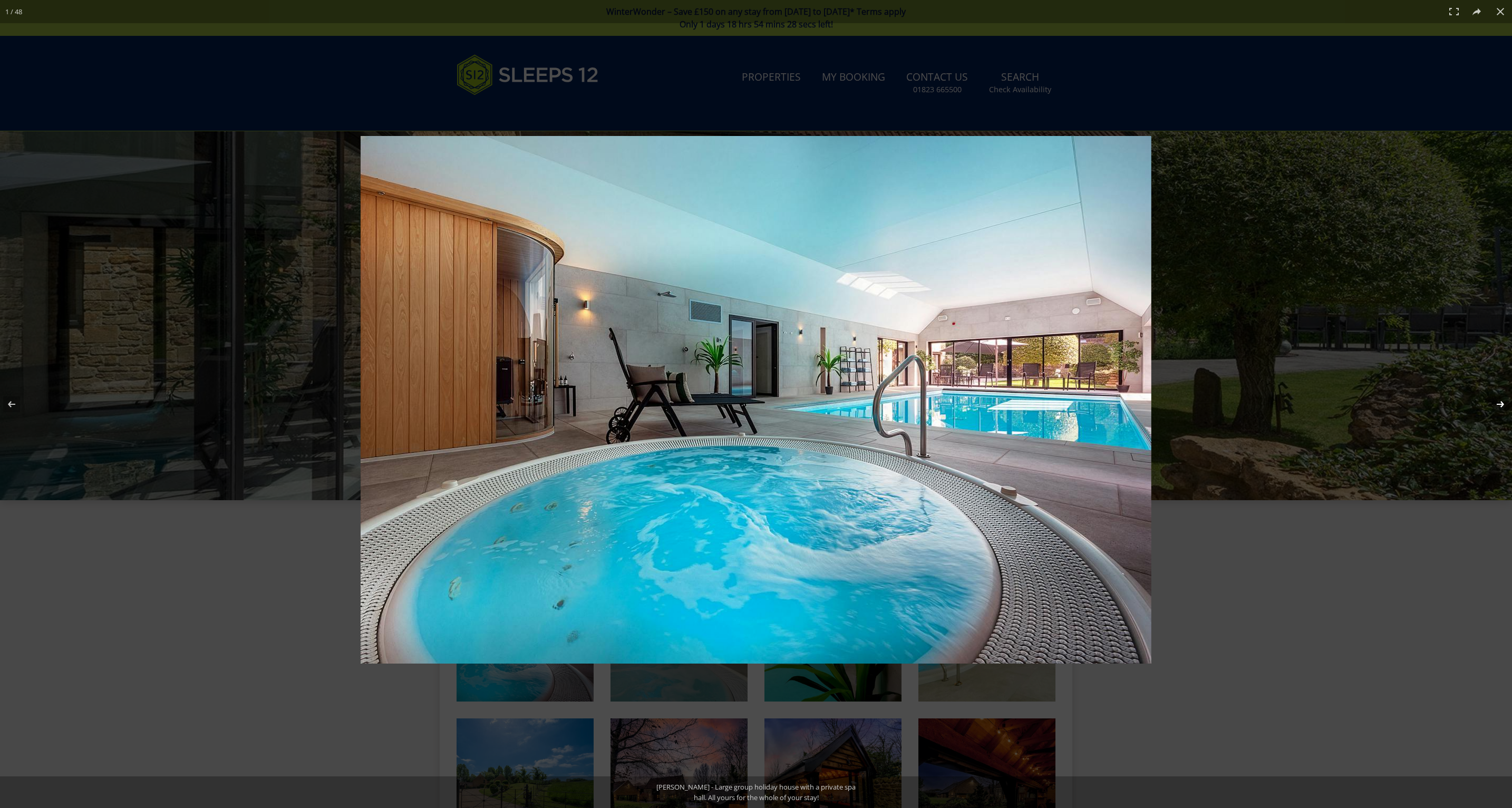
click at [1500, 401] on button at bounding box center [1494, 405] width 37 height 53
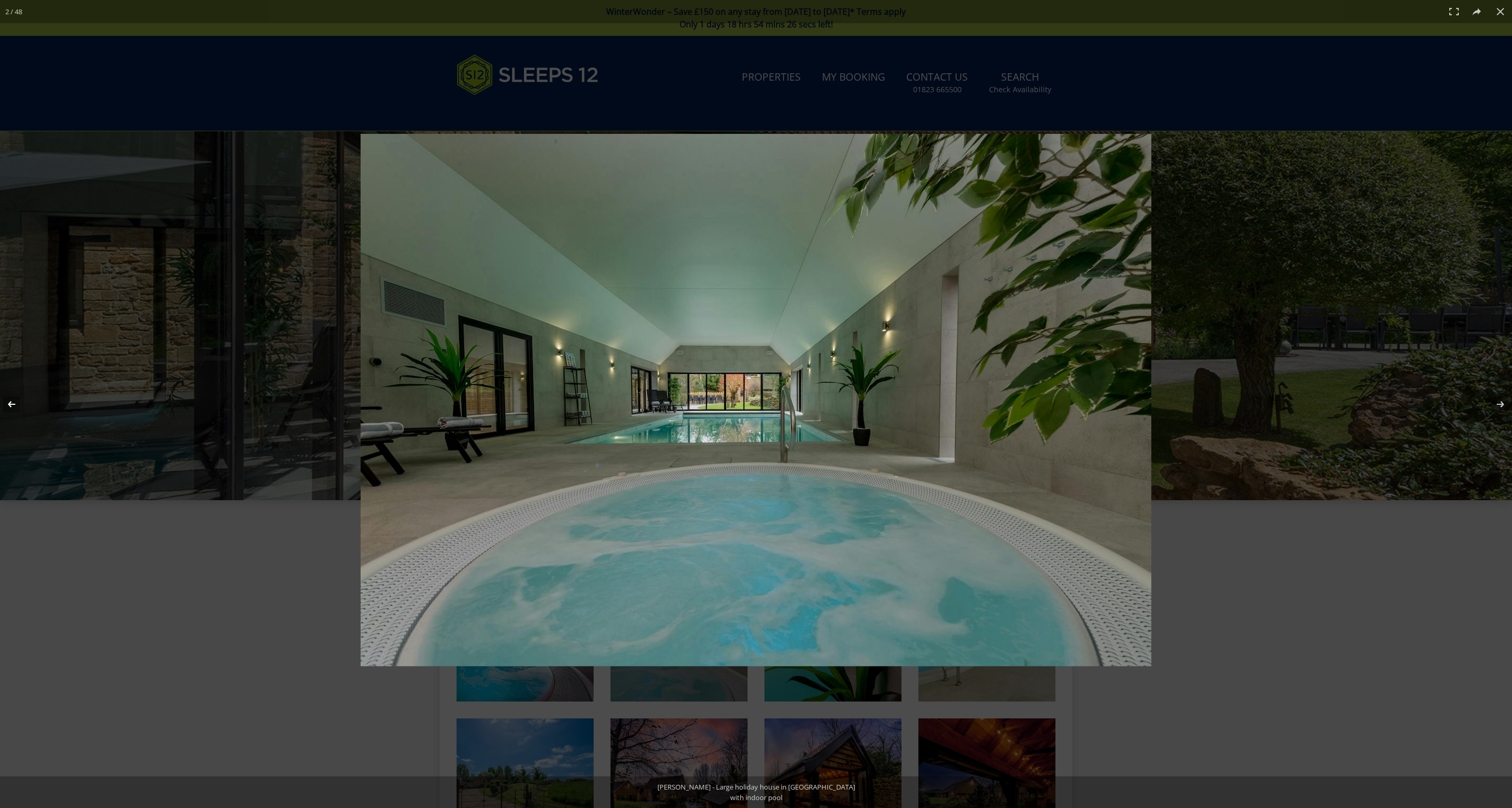
click at [9, 402] on button at bounding box center [18, 405] width 37 height 53
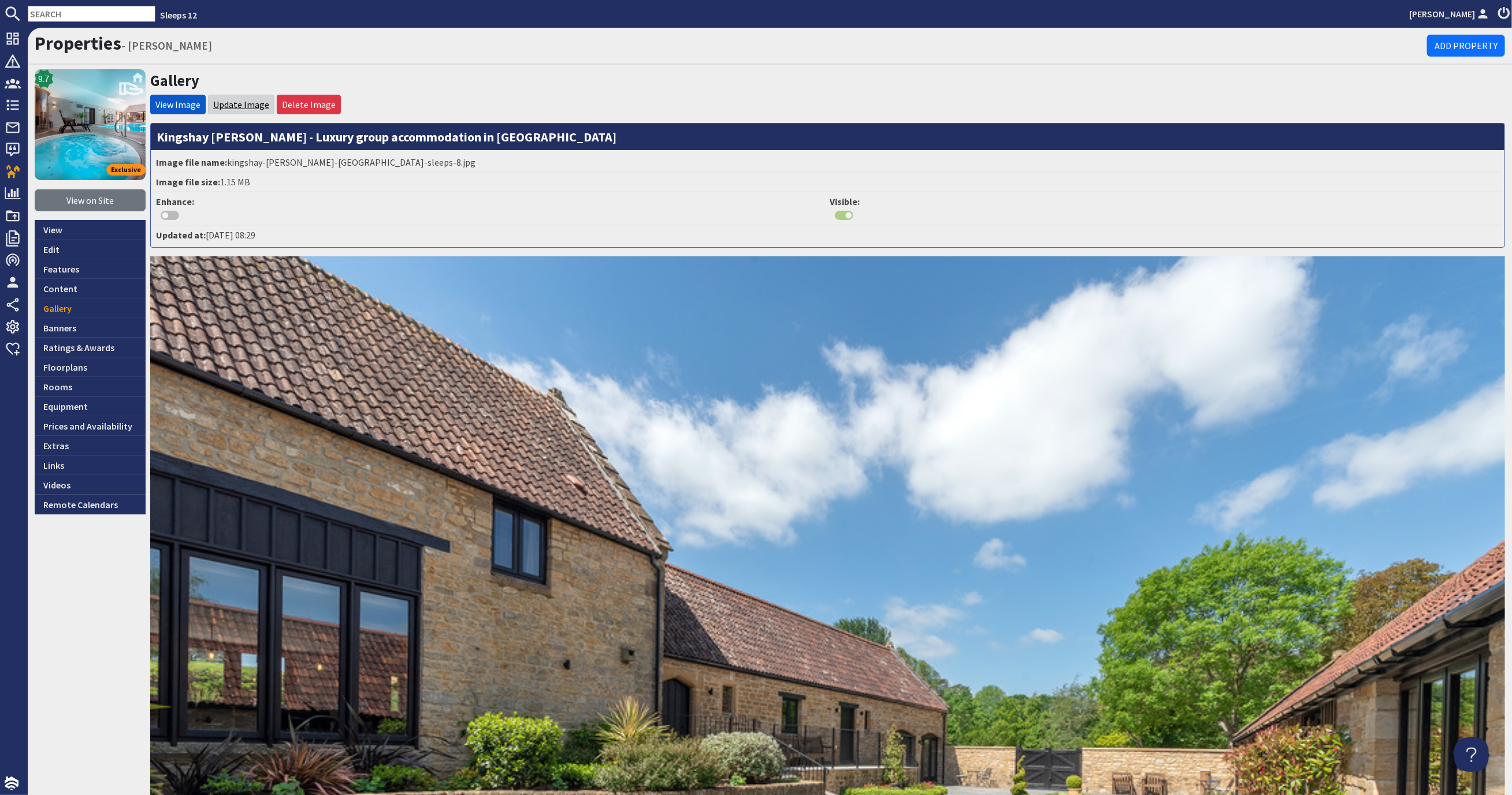
click at [231, 99] on link "Update Image" at bounding box center [242, 104] width 56 height 11
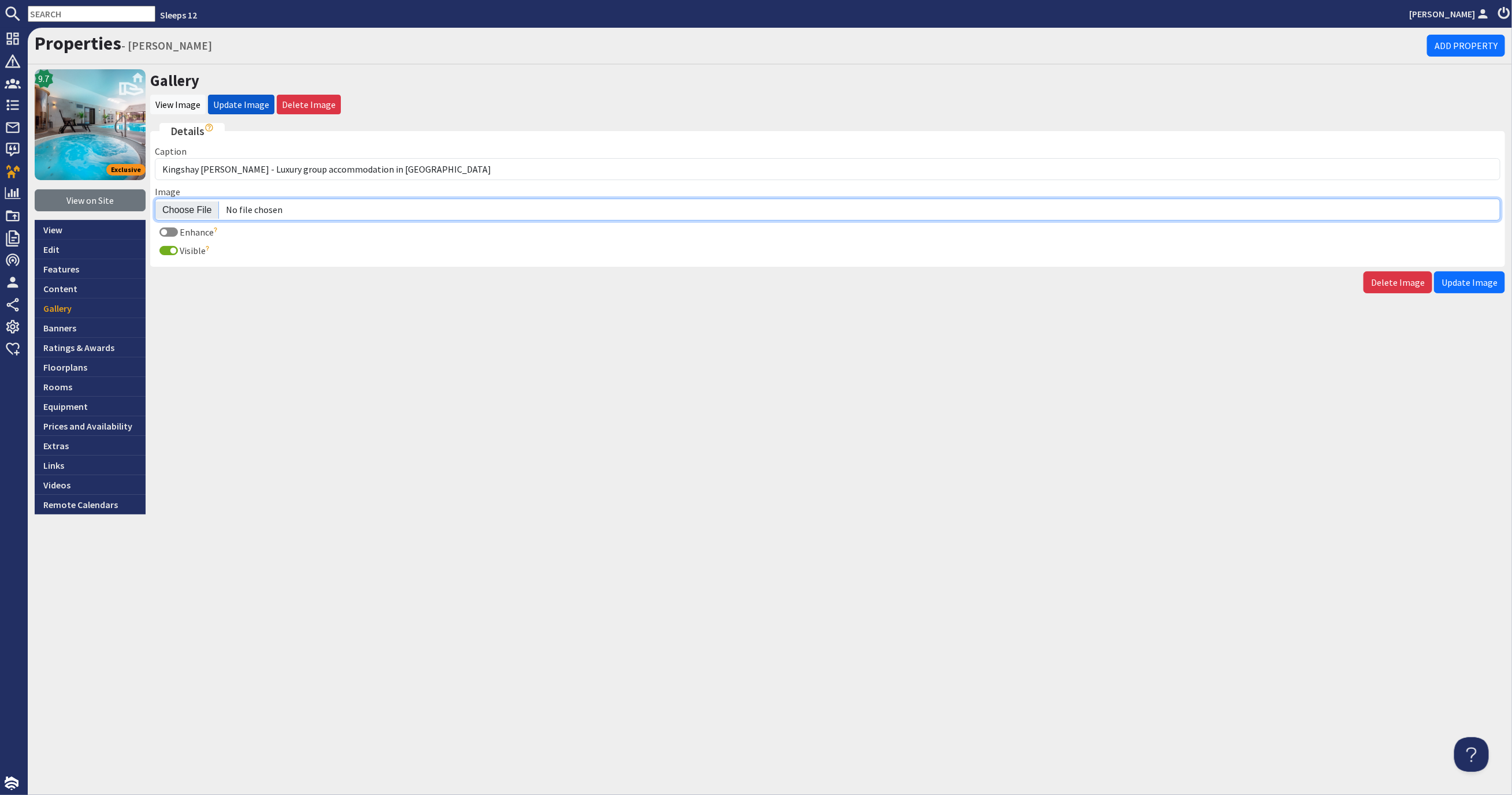
click at [181, 208] on input "Image" at bounding box center [828, 209] width 1346 height 22
type input "C:\fakepath\kingshay-[PERSON_NAME]-large-holiday-home-group-accommodation-sleep…"
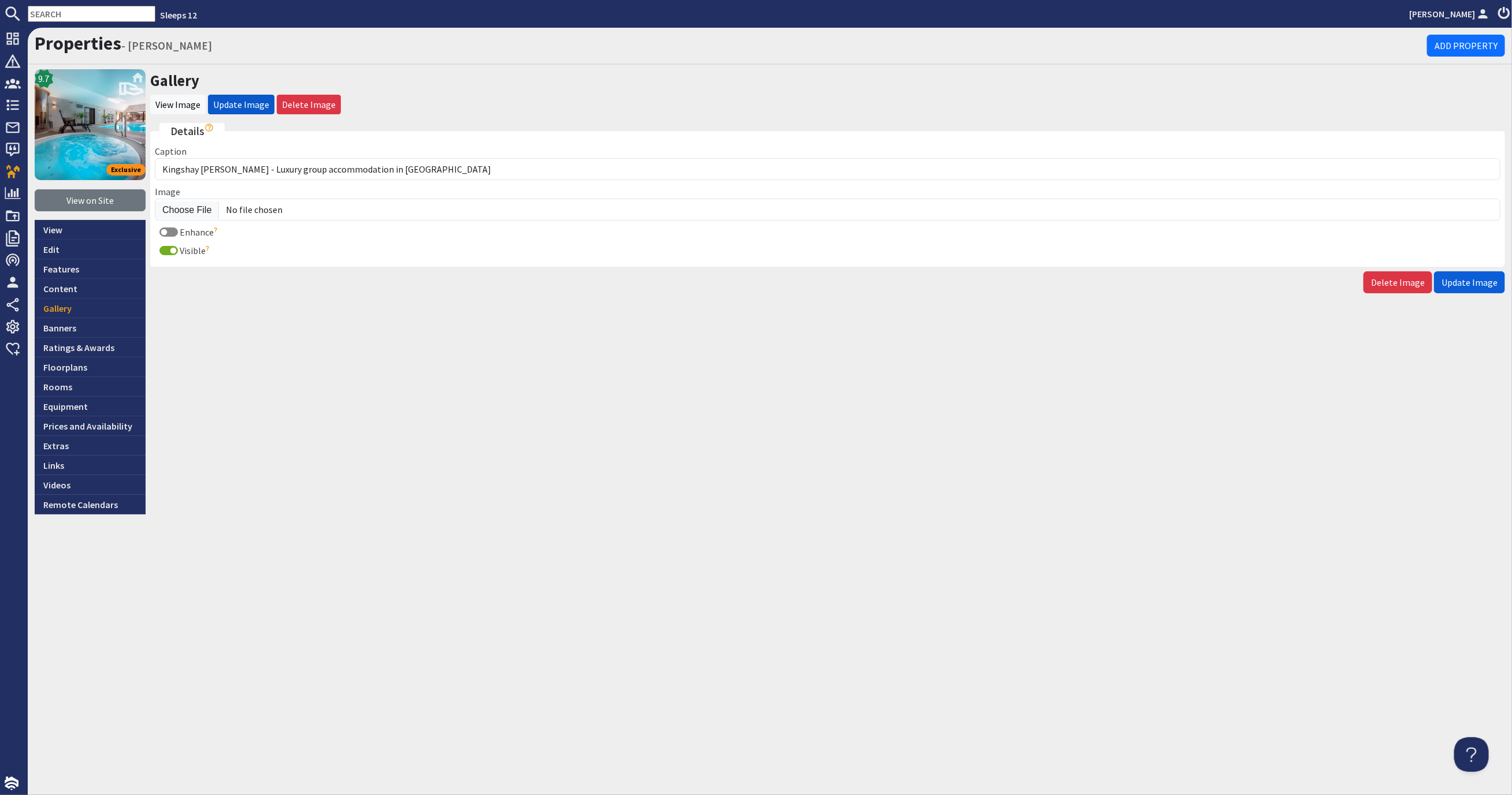
click at [1474, 276] on span "Update Image" at bounding box center [1470, 282] width 56 height 11
